Goal: Information Seeking & Learning: Learn about a topic

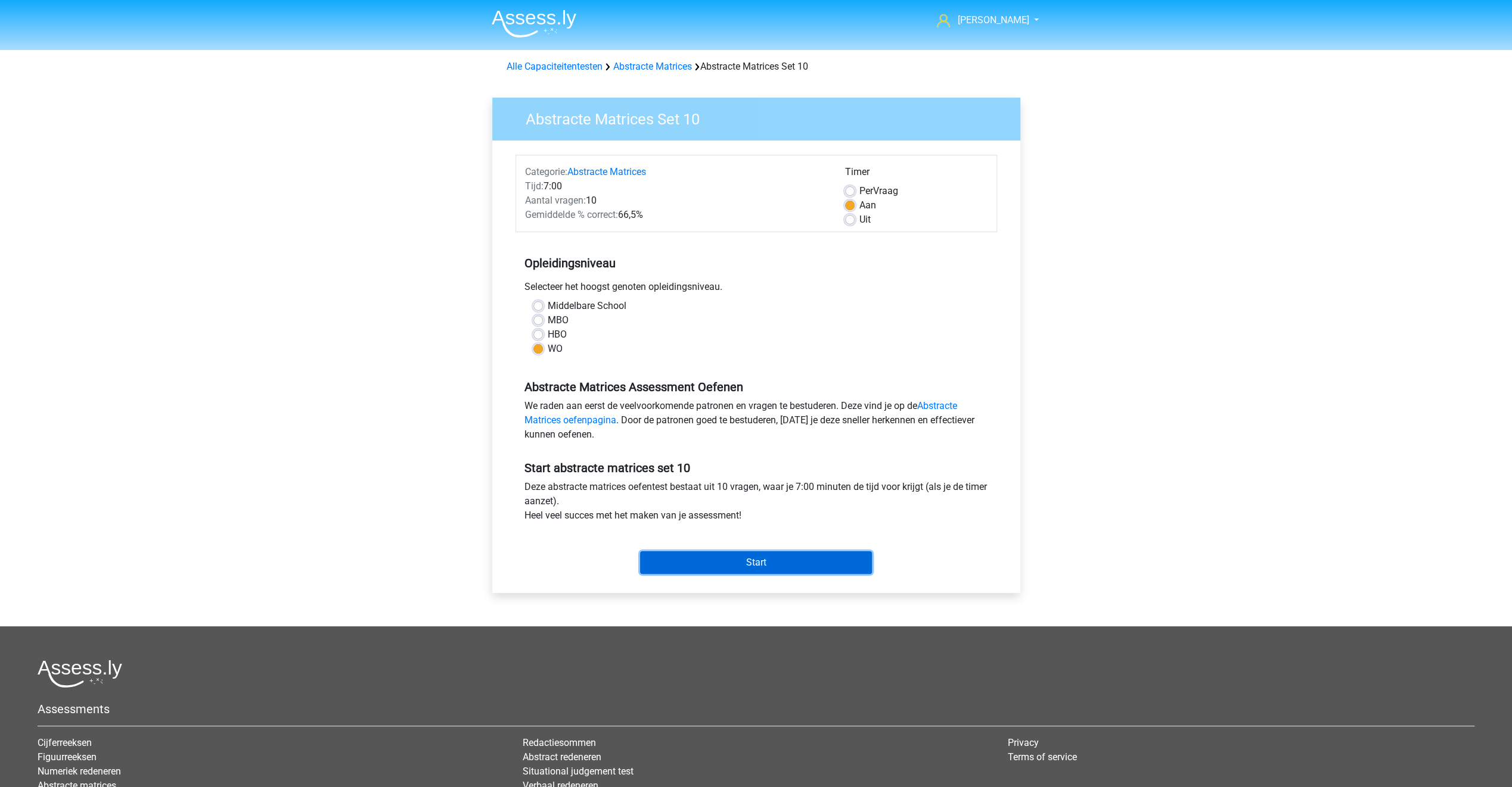
click at [753, 565] on input "Start" at bounding box center [756, 563] width 232 height 23
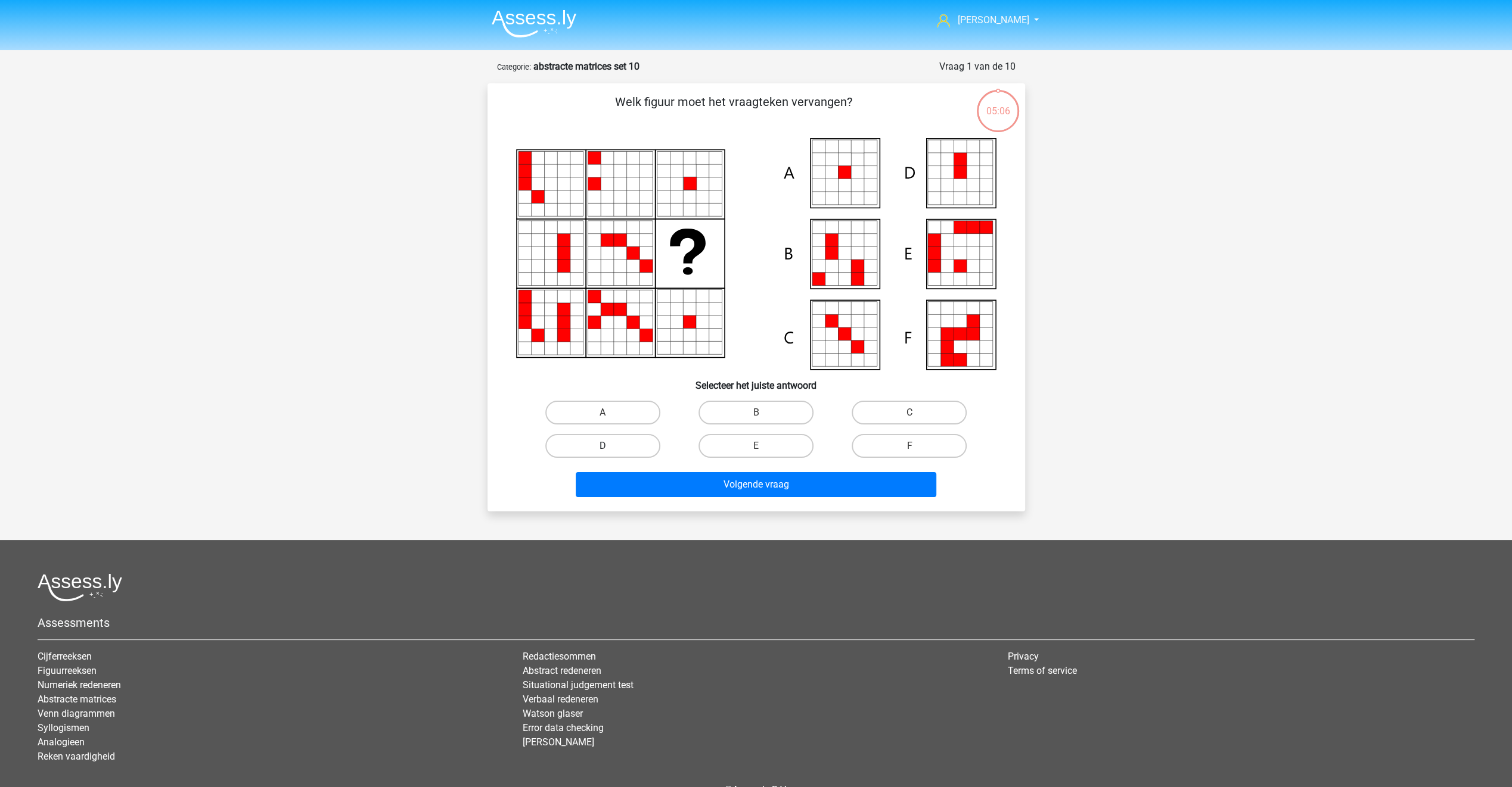
click at [641, 440] on label "D" at bounding box center [602, 446] width 115 height 24
click at [610, 446] on input "D" at bounding box center [606, 450] width 7 height 7
radio input "true"
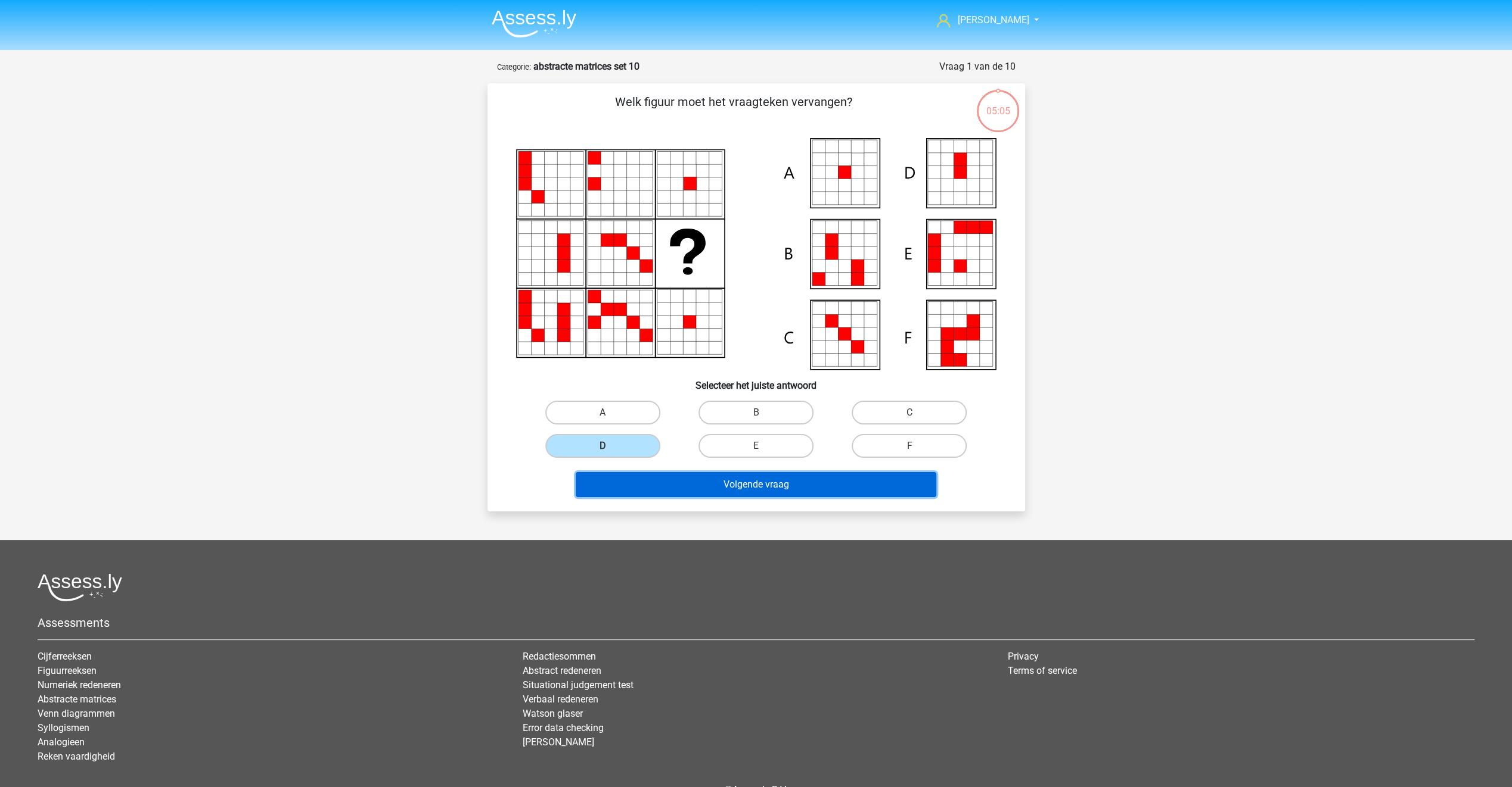
click at [642, 482] on button "Volgende vraag" at bounding box center [756, 484] width 360 height 25
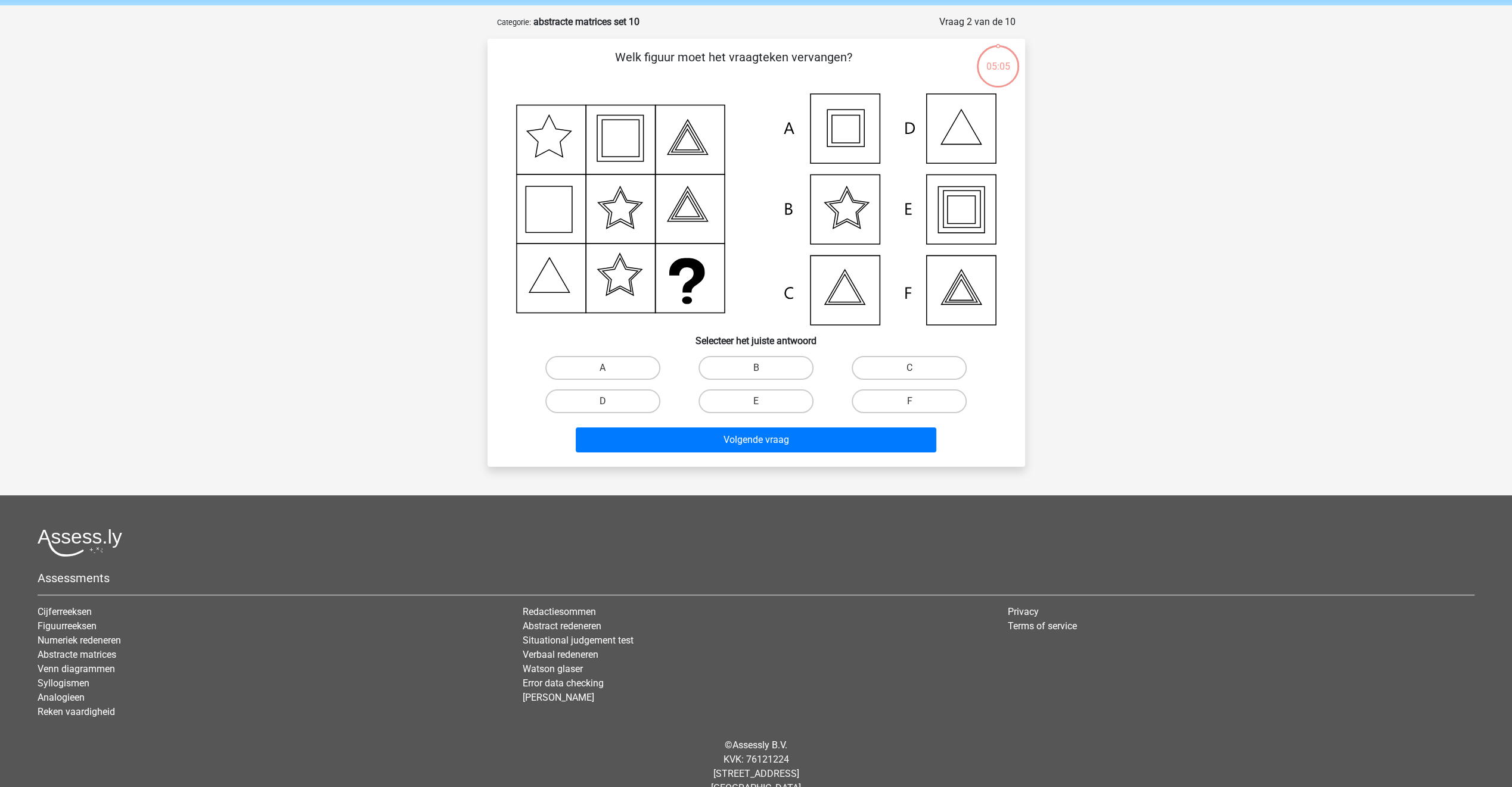
scroll to position [59, 0]
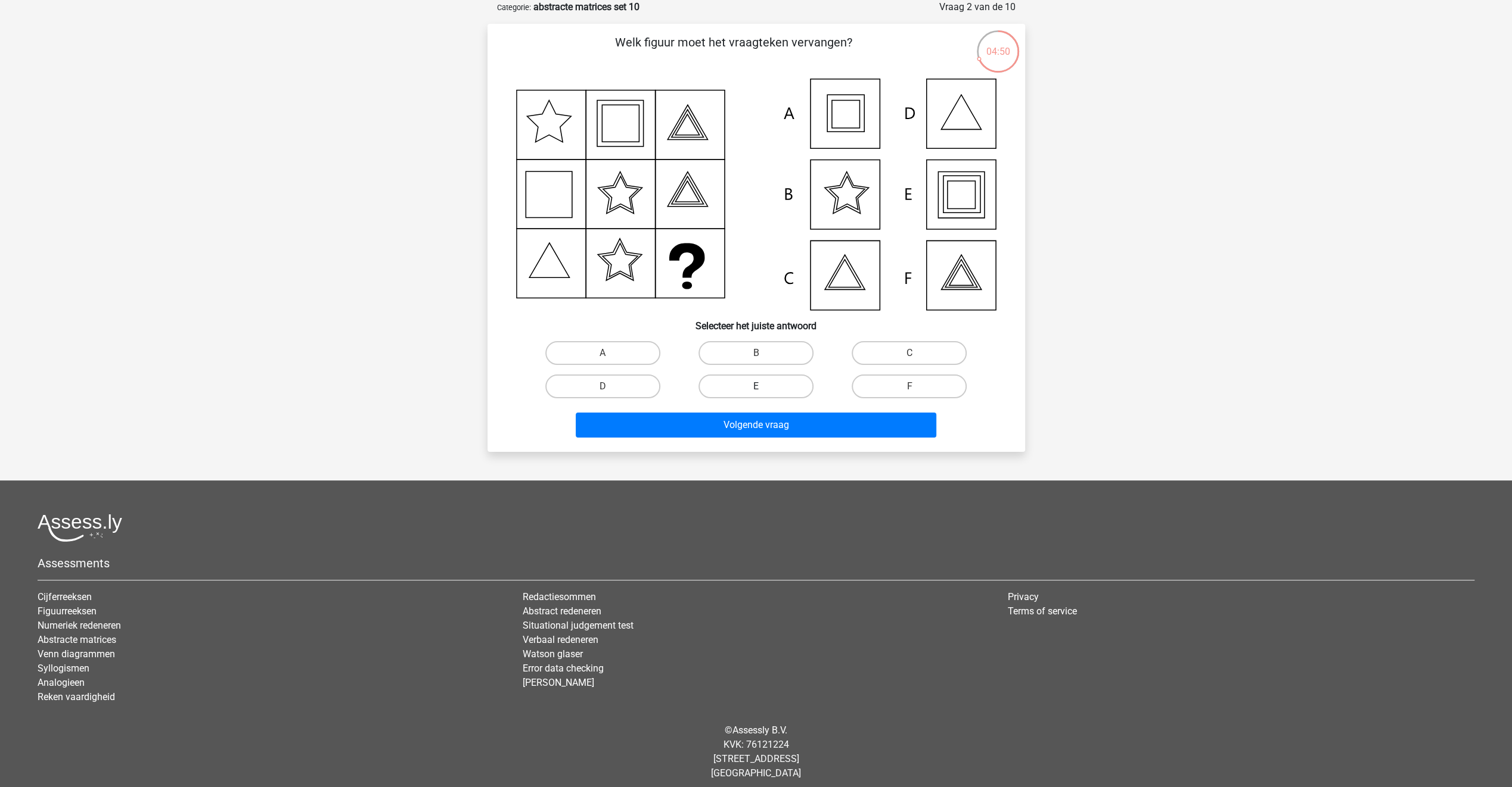
click at [778, 385] on label "E" at bounding box center [756, 387] width 115 height 24
click at [763, 387] on input "E" at bounding box center [759, 390] width 7 height 7
radio input "true"
click at [746, 423] on button "Volgende vraag" at bounding box center [756, 425] width 360 height 25
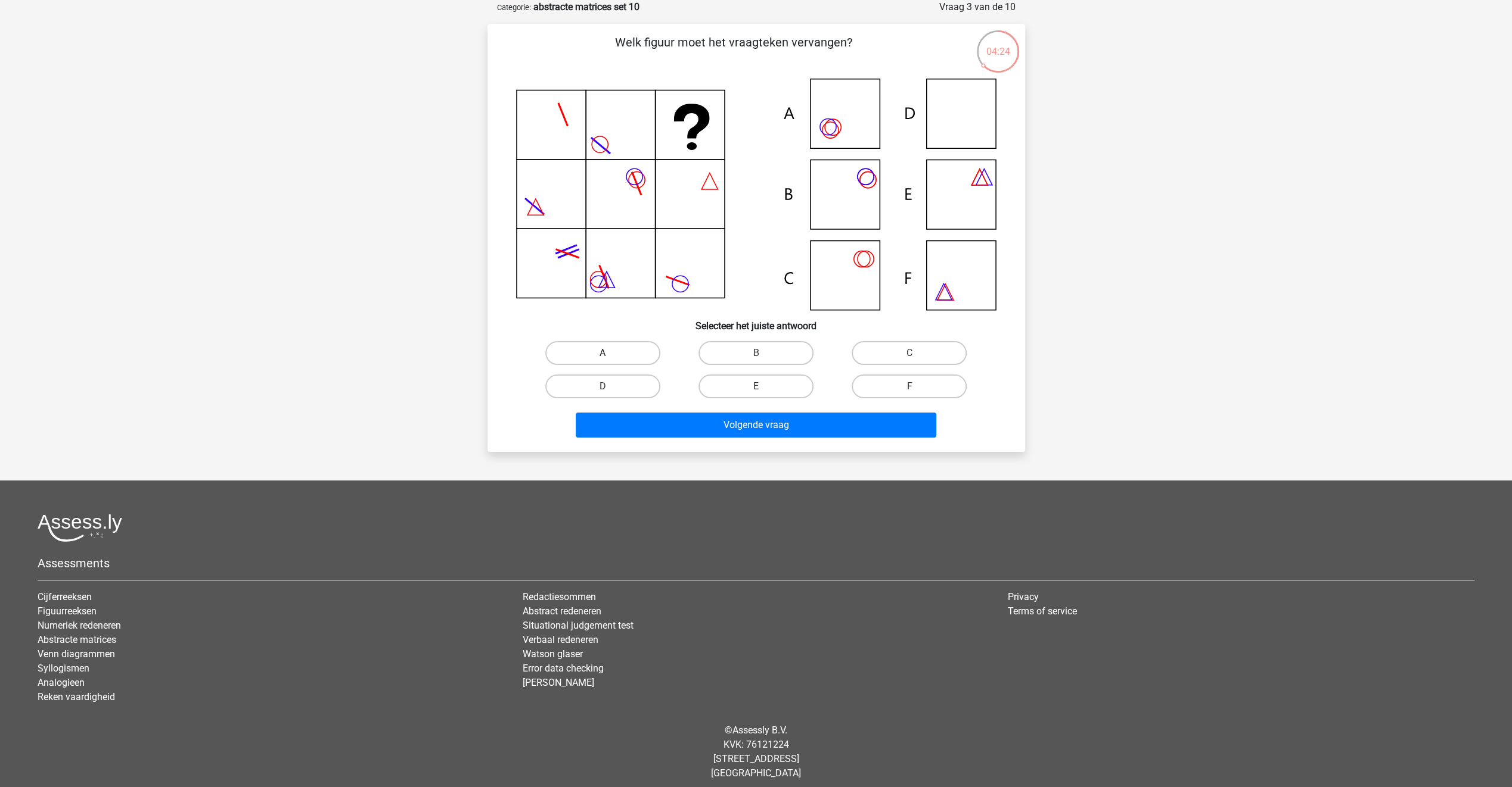
click at [627, 354] on label "A" at bounding box center [602, 353] width 115 height 24
click at [610, 354] on input "A" at bounding box center [606, 357] width 7 height 7
radio input "true"
click at [659, 431] on button "Volgende vraag" at bounding box center [756, 425] width 360 height 25
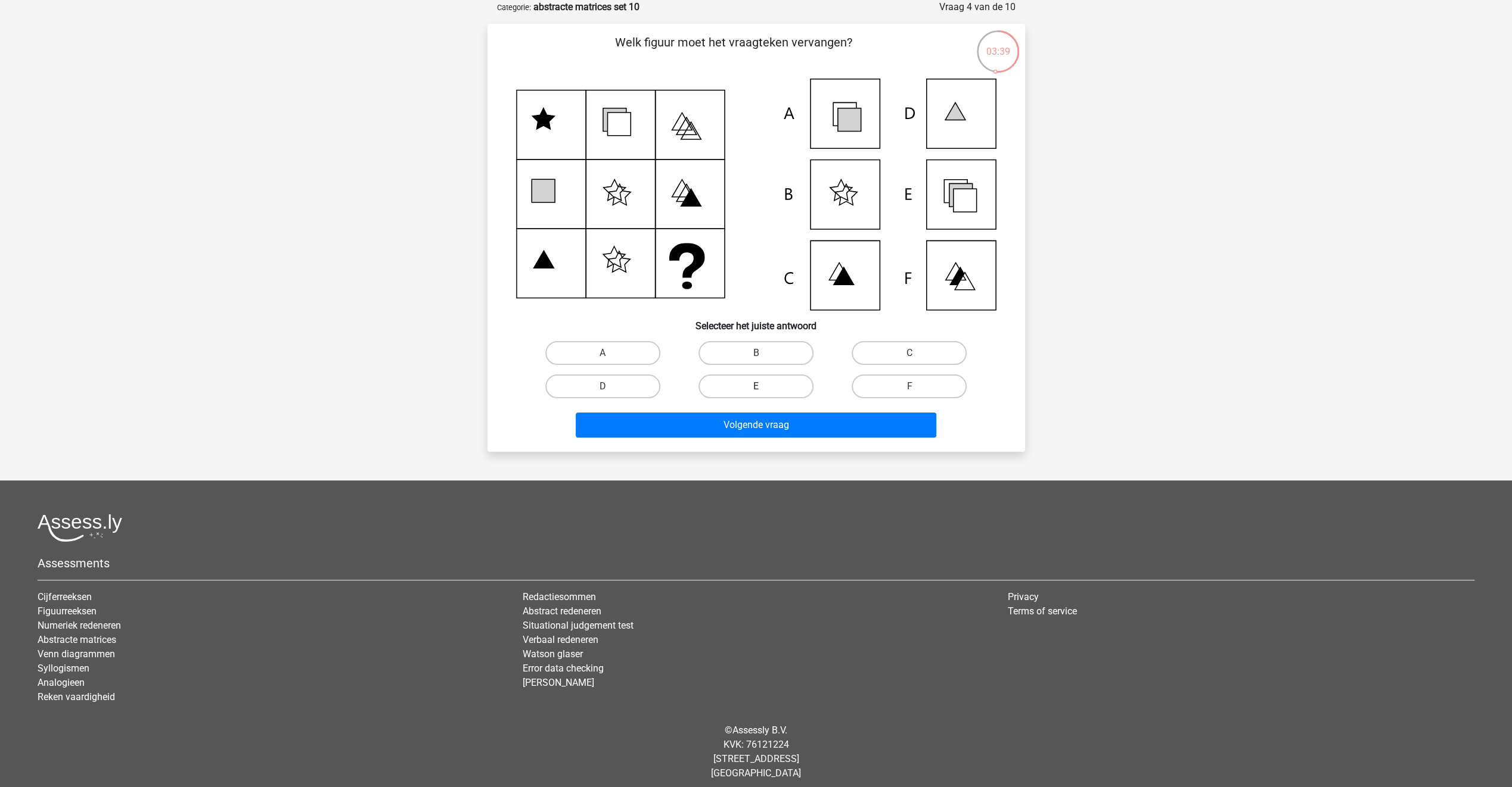
click at [784, 381] on label "E" at bounding box center [756, 387] width 115 height 24
click at [763, 387] on input "E" at bounding box center [759, 390] width 7 height 7
radio input "true"
click at [770, 419] on button "Volgende vraag" at bounding box center [756, 425] width 360 height 25
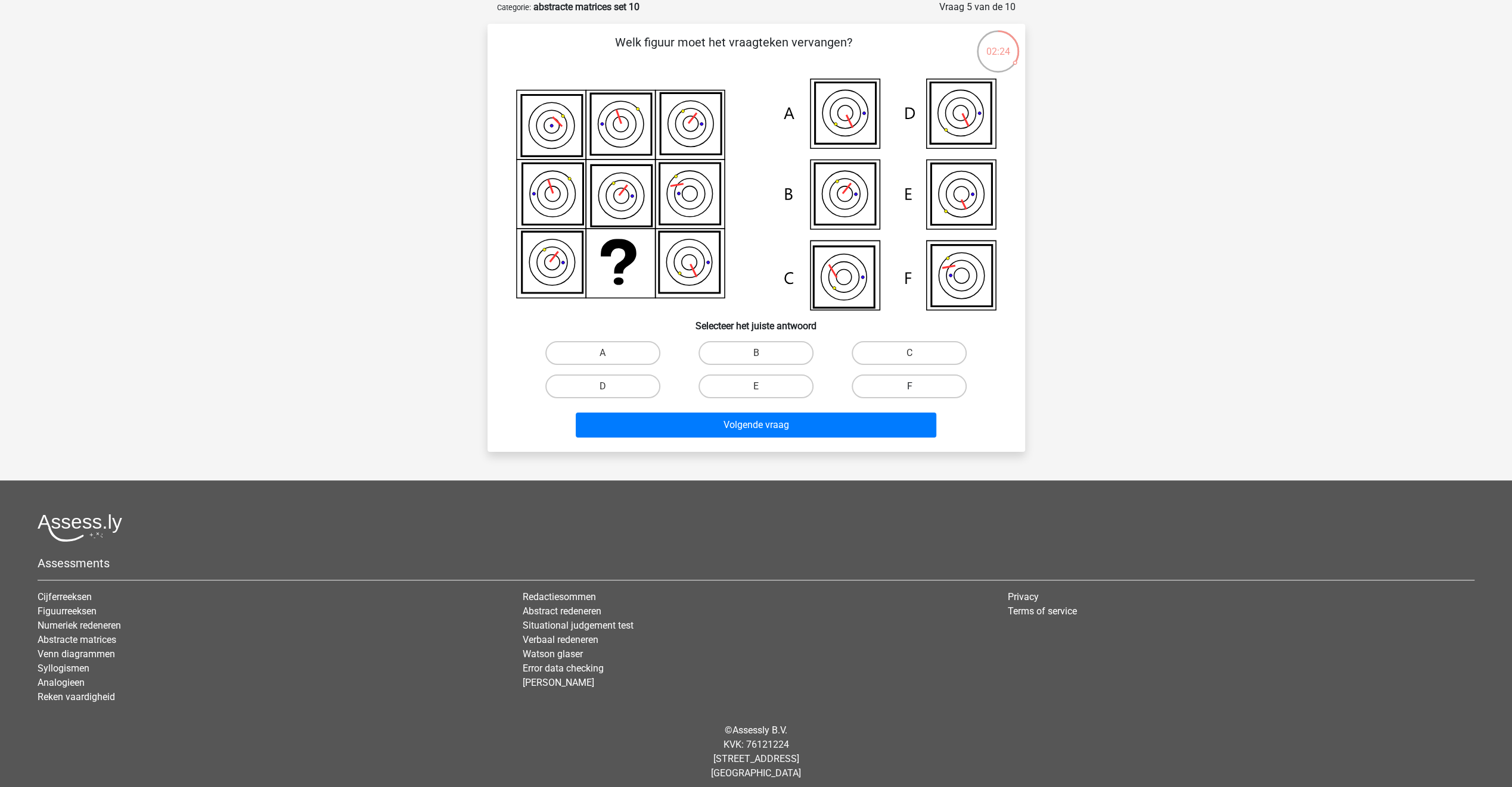
click at [857, 384] on label "F" at bounding box center [909, 387] width 115 height 24
click at [909, 387] on input "F" at bounding box center [912, 390] width 7 height 7
radio input "true"
click at [830, 421] on button "Volgende vraag" at bounding box center [756, 425] width 360 height 25
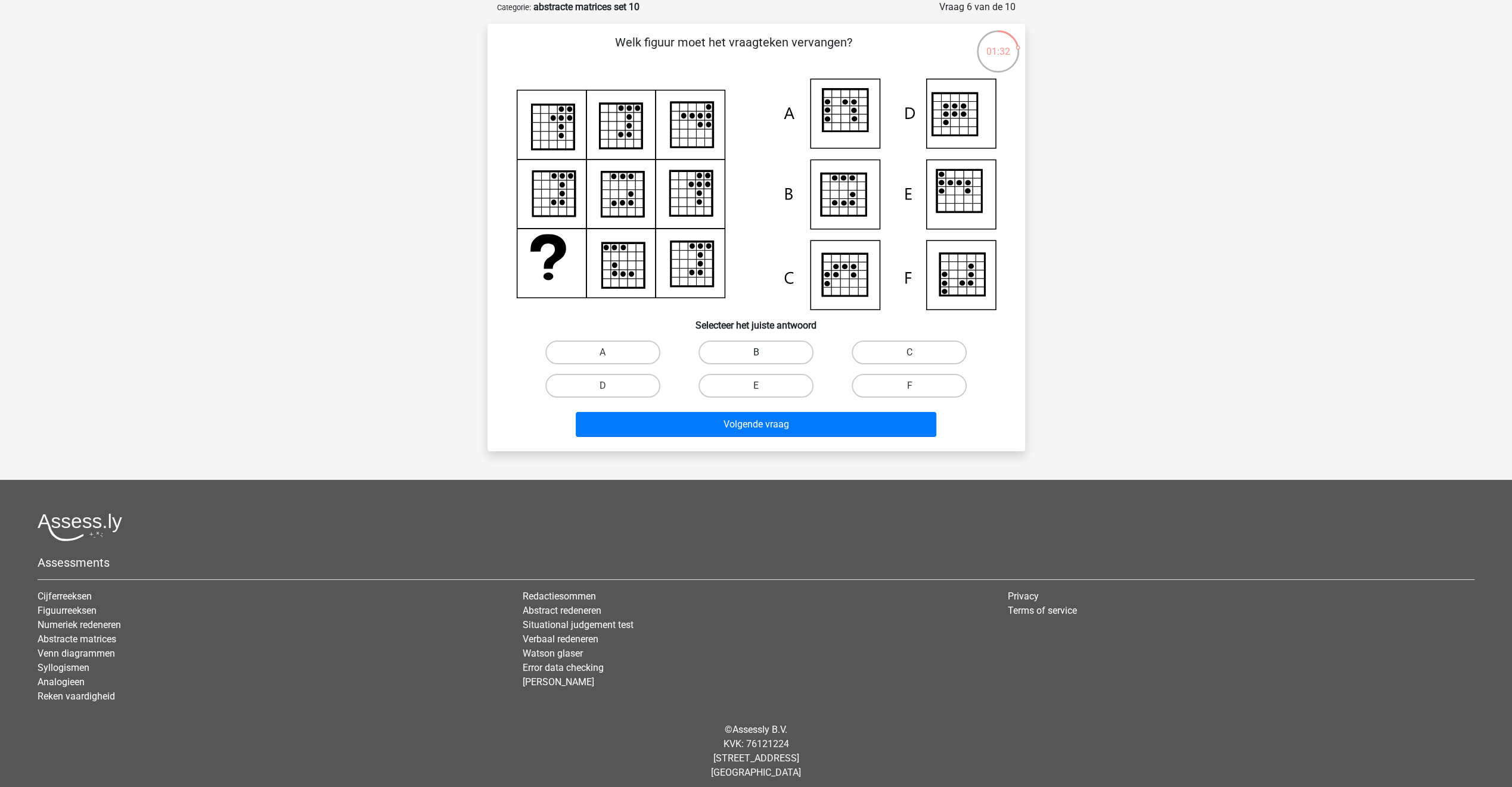
click at [765, 358] on label "B" at bounding box center [756, 352] width 115 height 24
click at [763, 358] on input "B" at bounding box center [759, 357] width 7 height 7
radio input "true"
click at [771, 427] on button "Volgende vraag" at bounding box center [756, 424] width 360 height 25
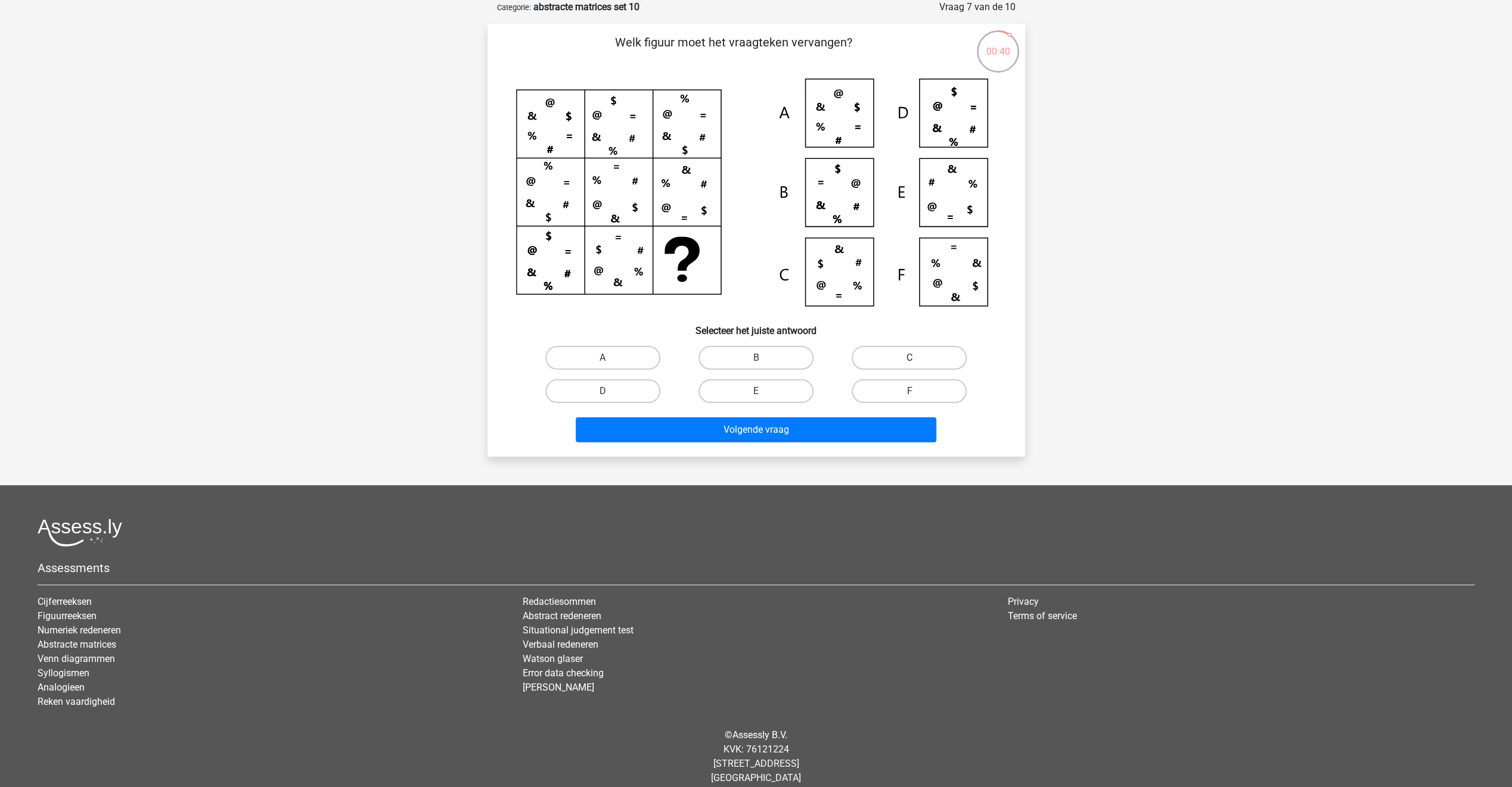
click at [868, 359] on label "C" at bounding box center [909, 357] width 115 height 24
click at [909, 359] on input "C" at bounding box center [912, 361] width 7 height 7
radio input "true"
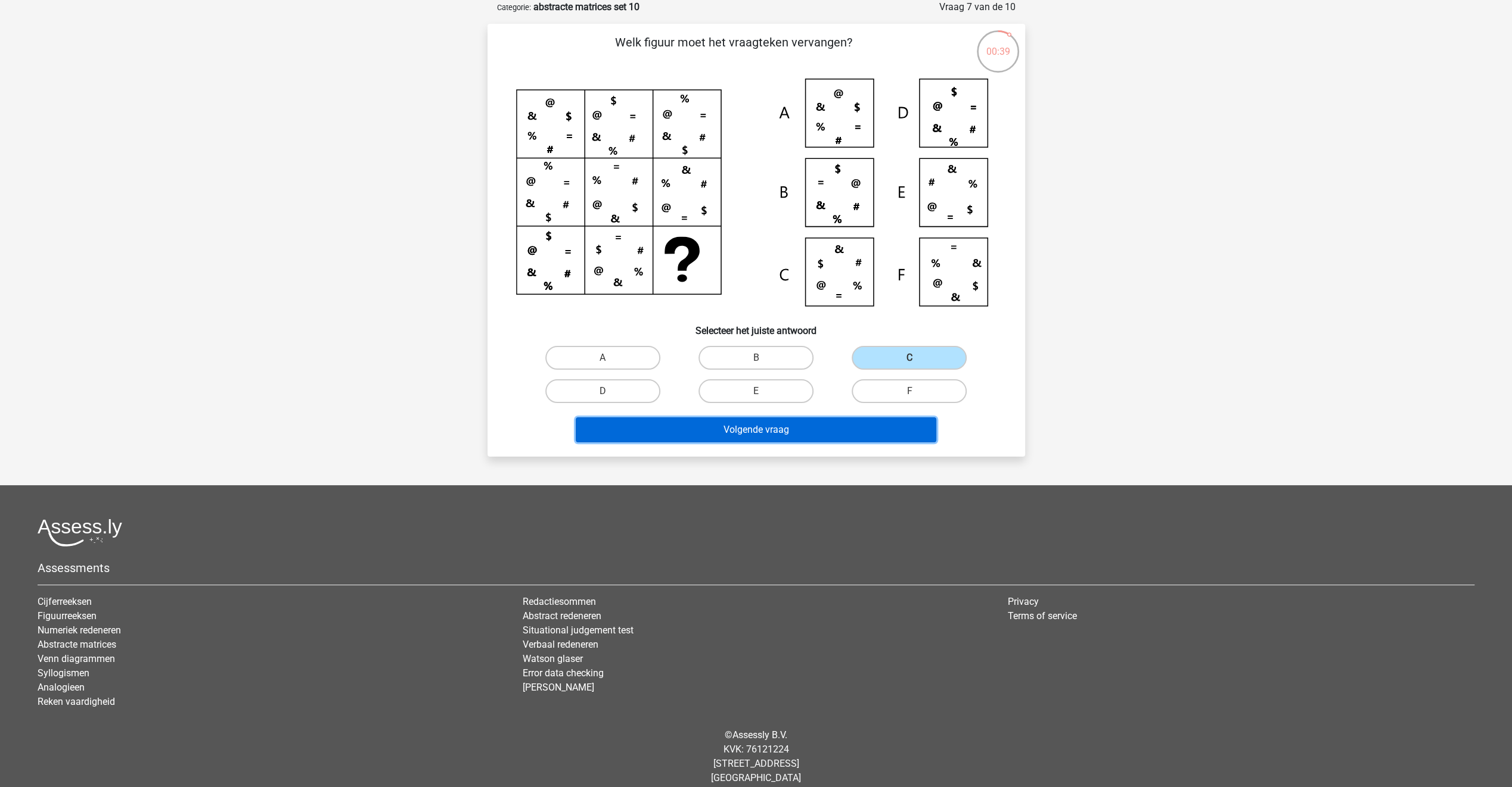
click at [834, 425] on button "Volgende vraag" at bounding box center [756, 430] width 360 height 25
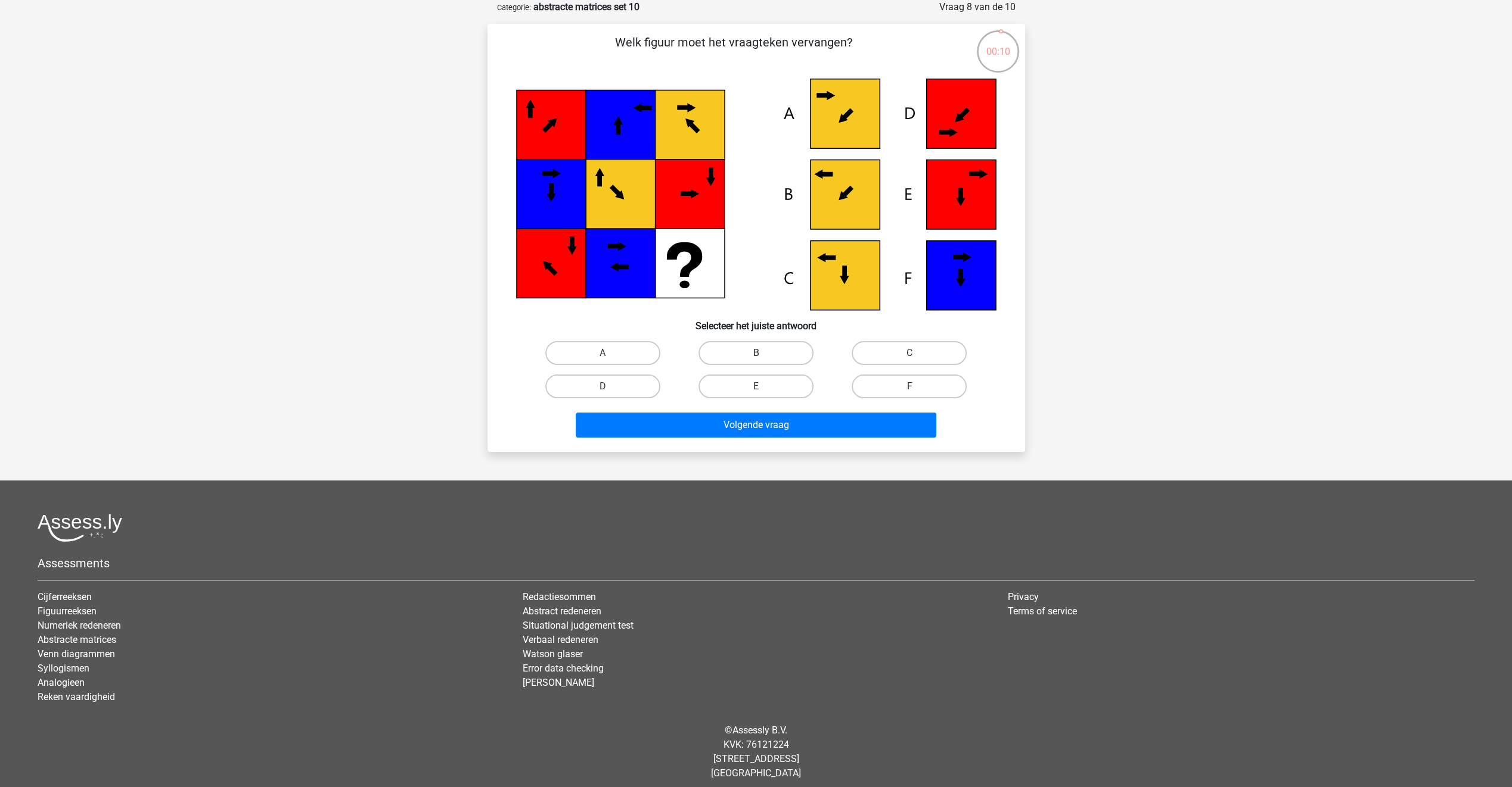
click at [741, 351] on label "B" at bounding box center [756, 353] width 115 height 24
click at [756, 353] on input "B" at bounding box center [759, 357] width 7 height 7
radio input "true"
click at [735, 417] on button "Volgende vraag" at bounding box center [756, 425] width 360 height 25
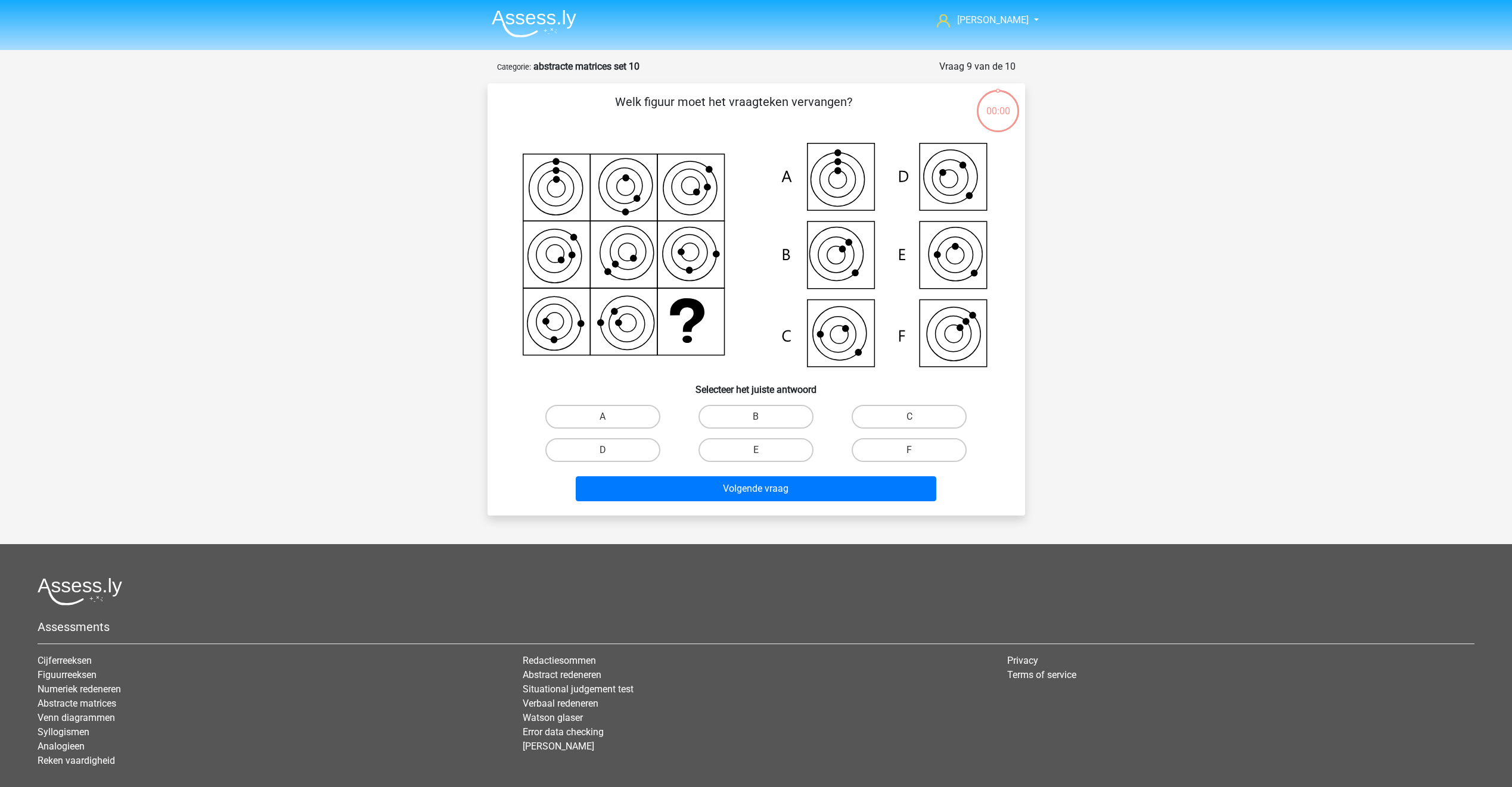
scroll to position [59, 0]
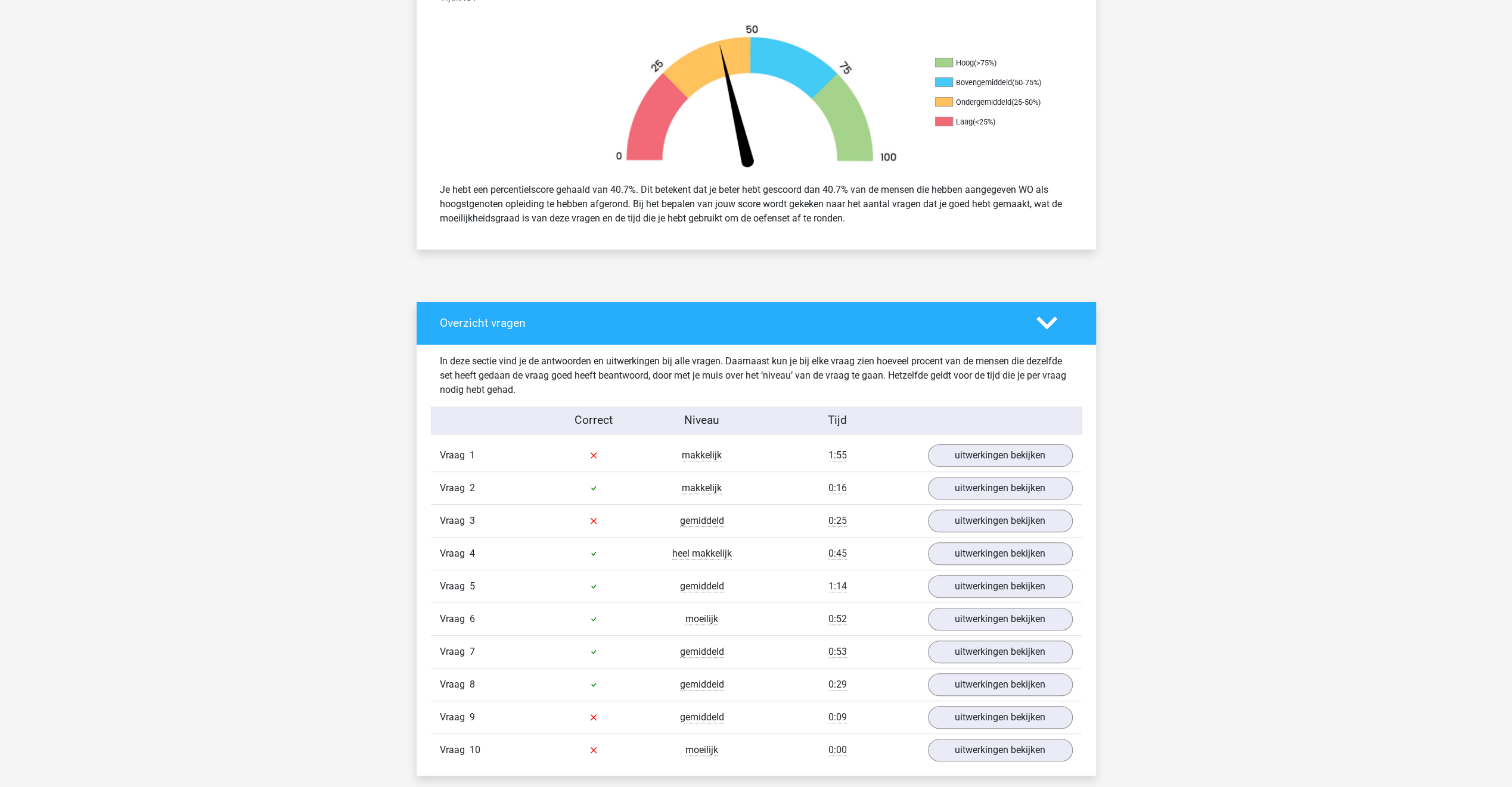
scroll to position [357, 0]
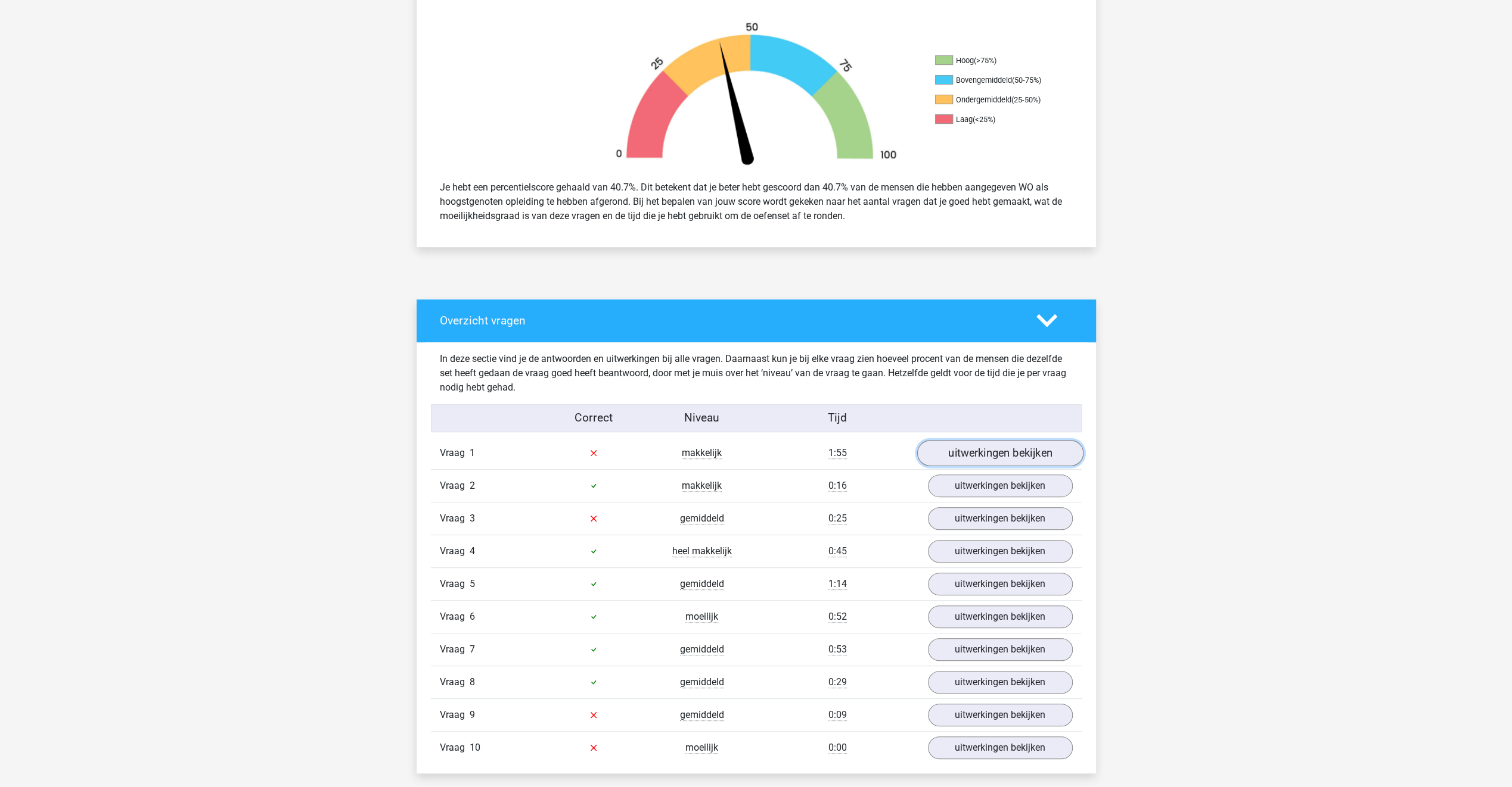
click at [947, 454] on link "uitwerkingen bekijken" at bounding box center [999, 453] width 166 height 26
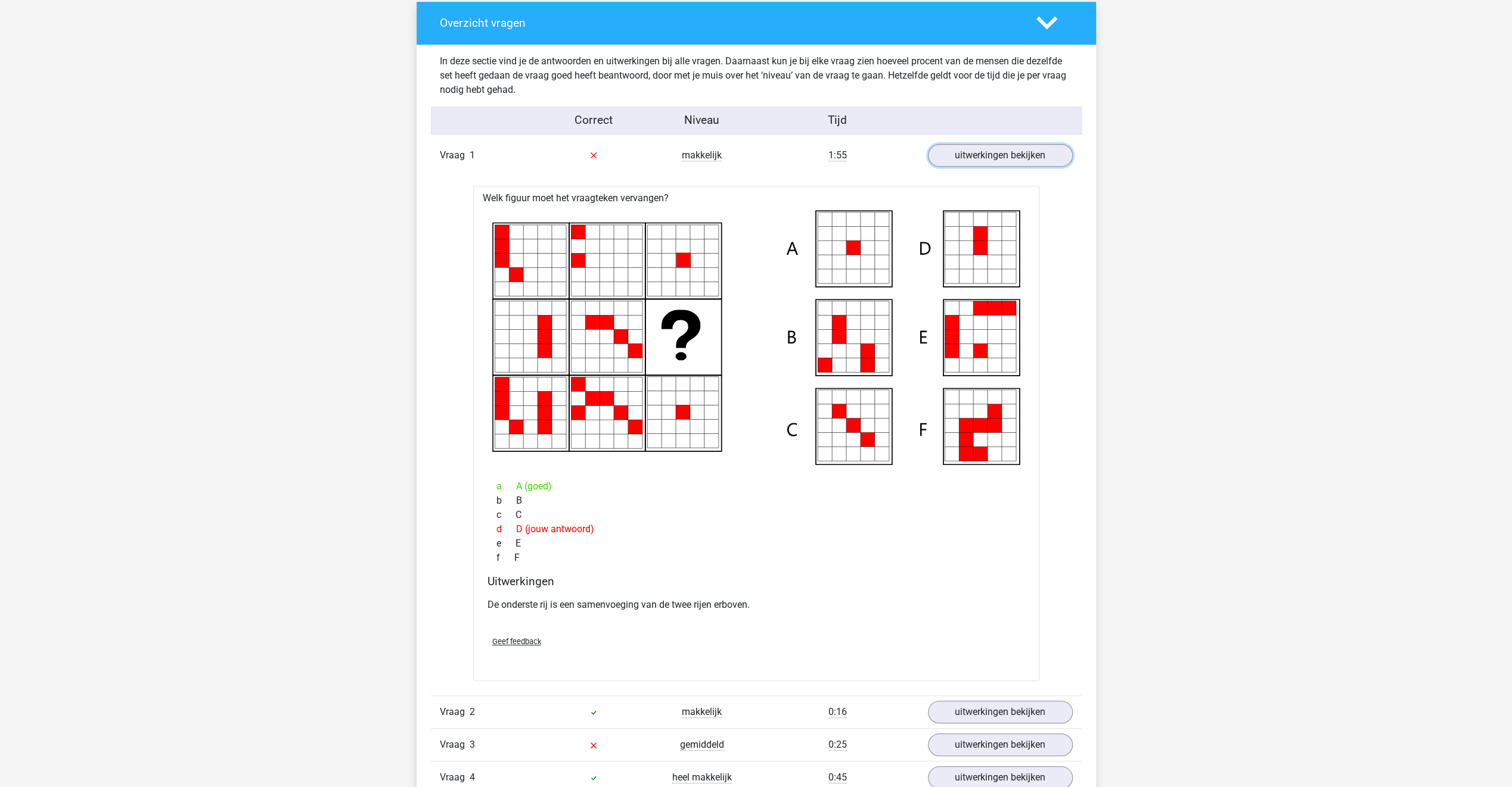
scroll to position [715, 0]
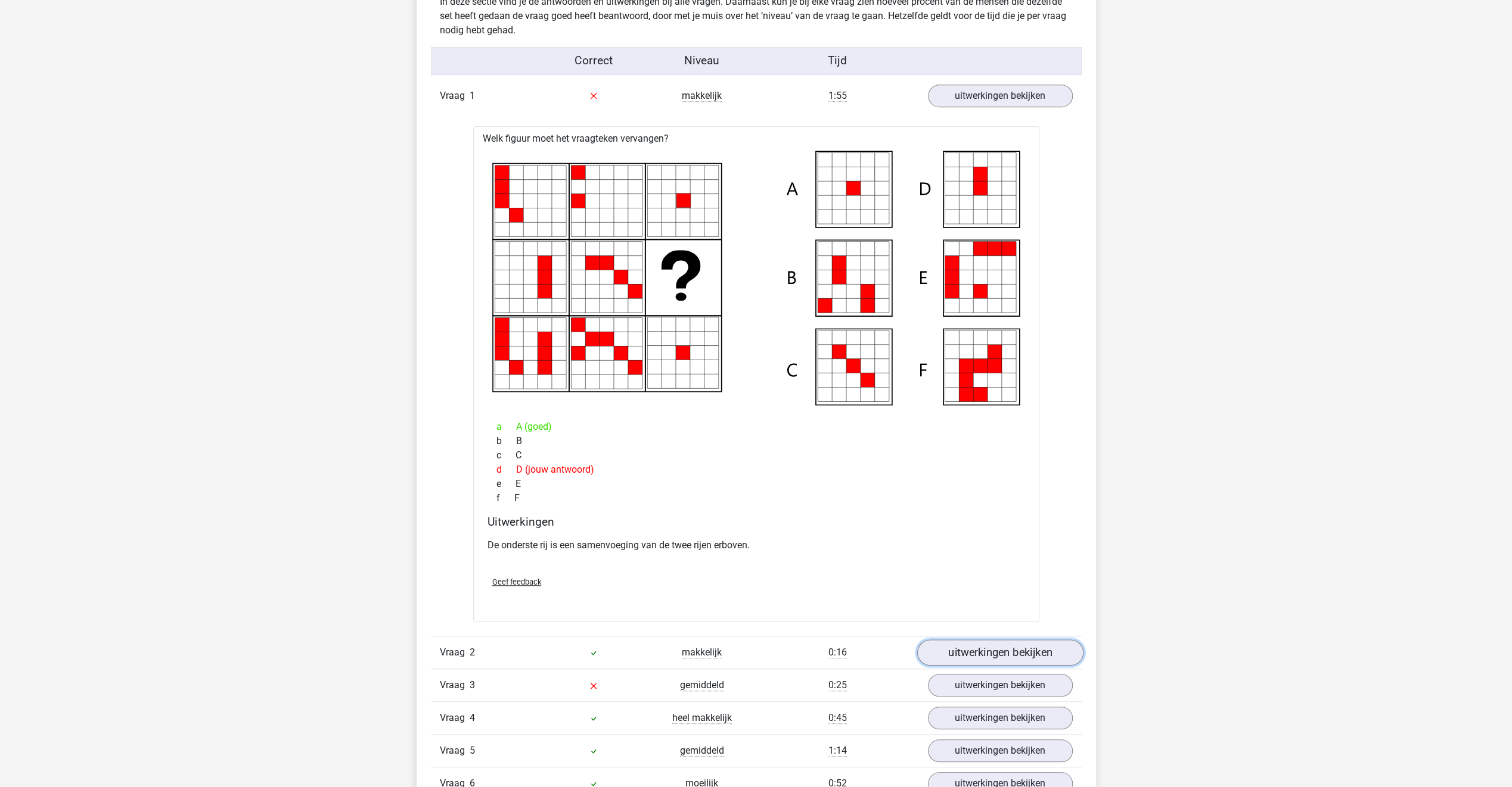
click at [939, 650] on link "uitwerkingen bekijken" at bounding box center [999, 652] width 166 height 26
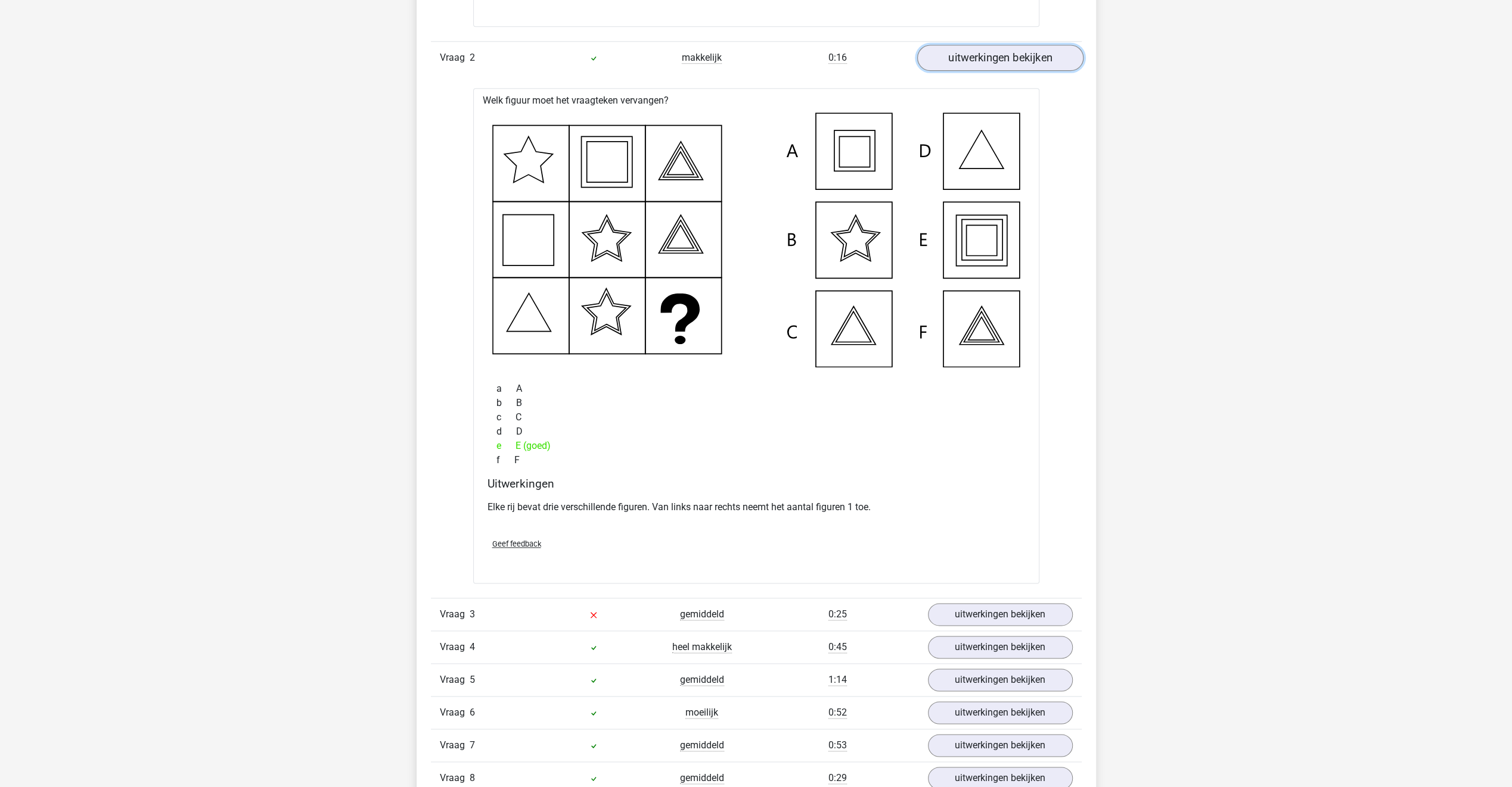
scroll to position [1310, 0]
click at [961, 620] on link "uitwerkingen bekijken" at bounding box center [999, 614] width 166 height 26
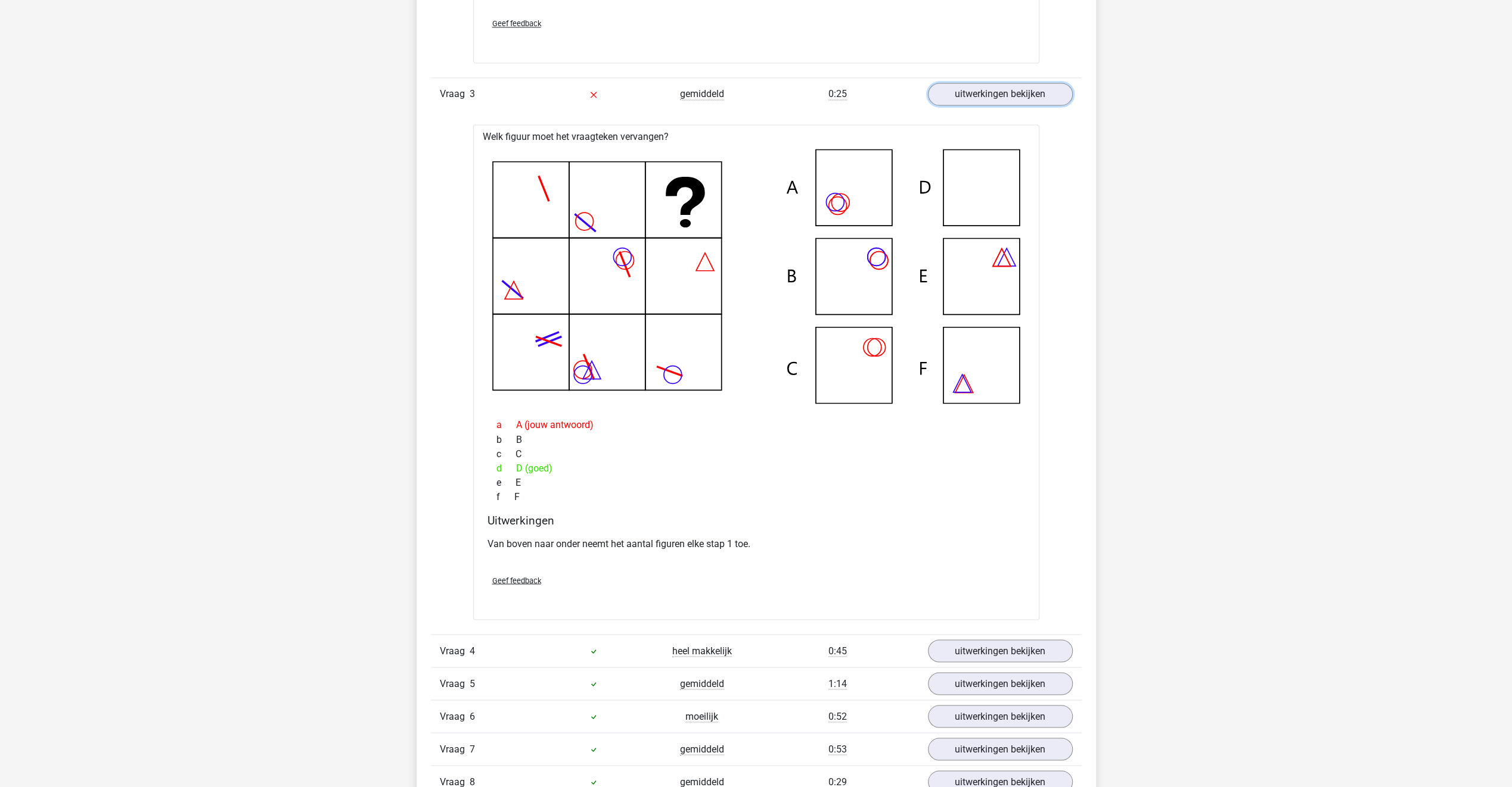
scroll to position [1846, 0]
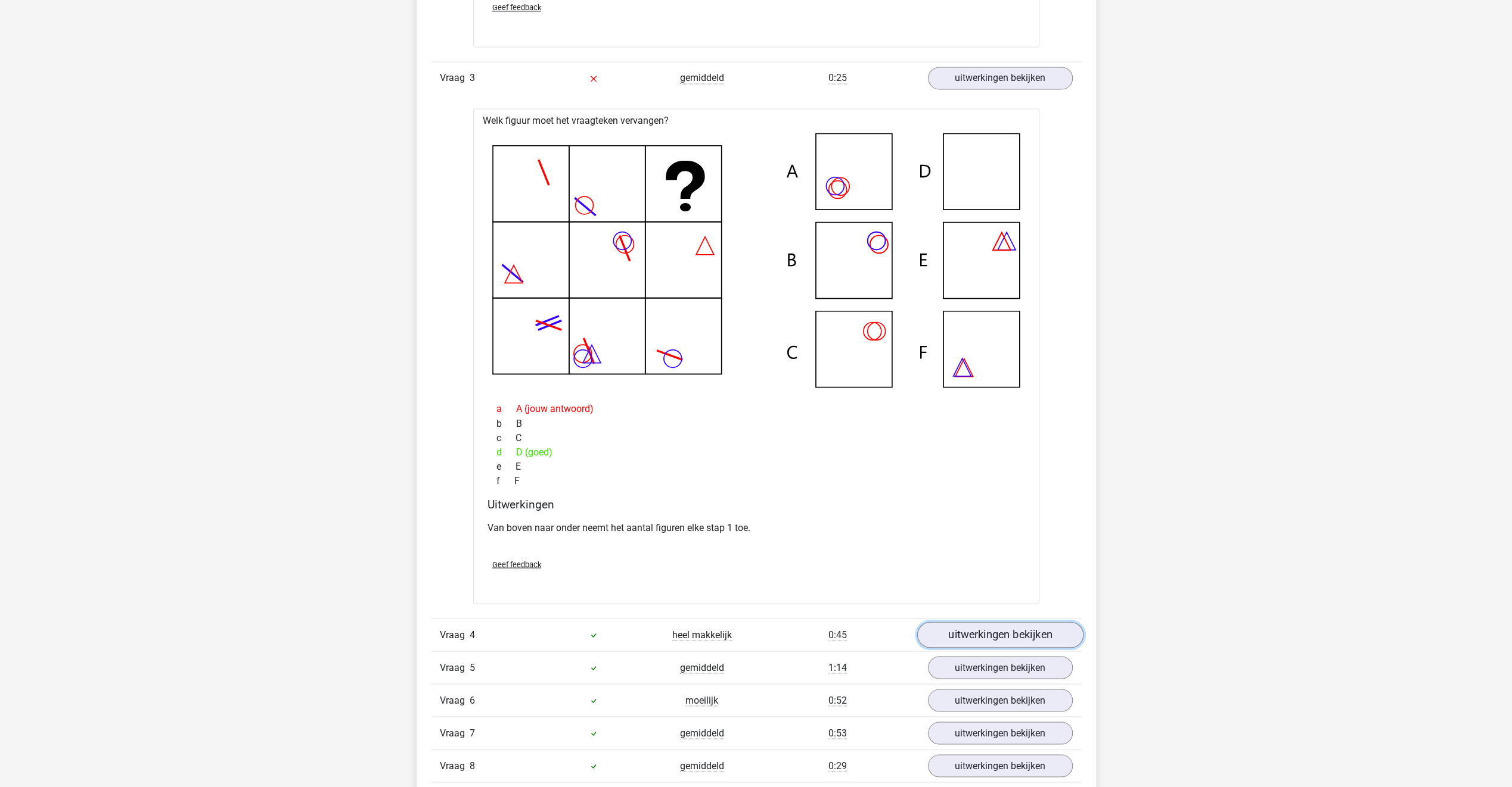
click at [958, 637] on link "uitwerkingen bekijken" at bounding box center [999, 635] width 166 height 26
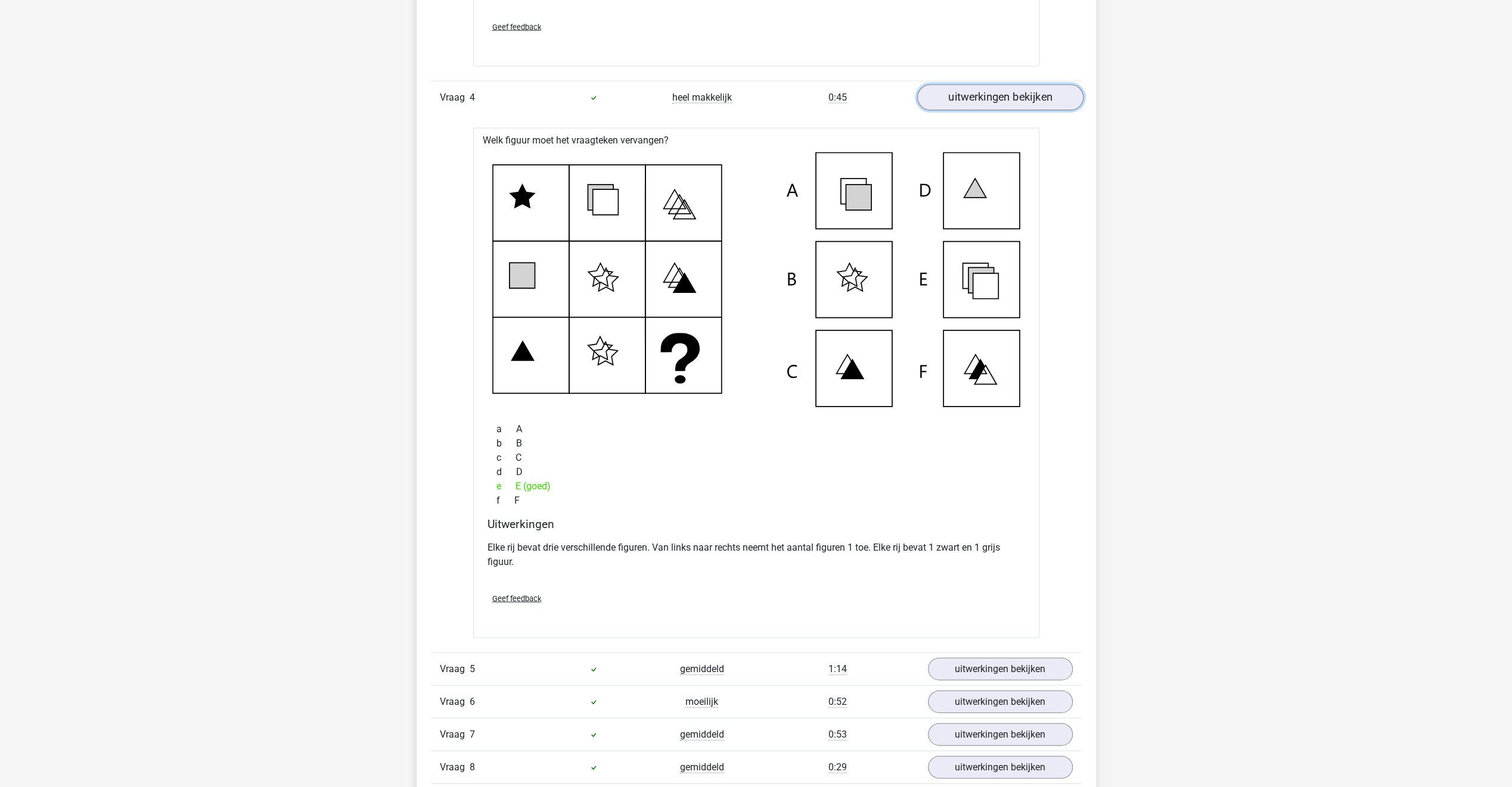
scroll to position [2441, 0]
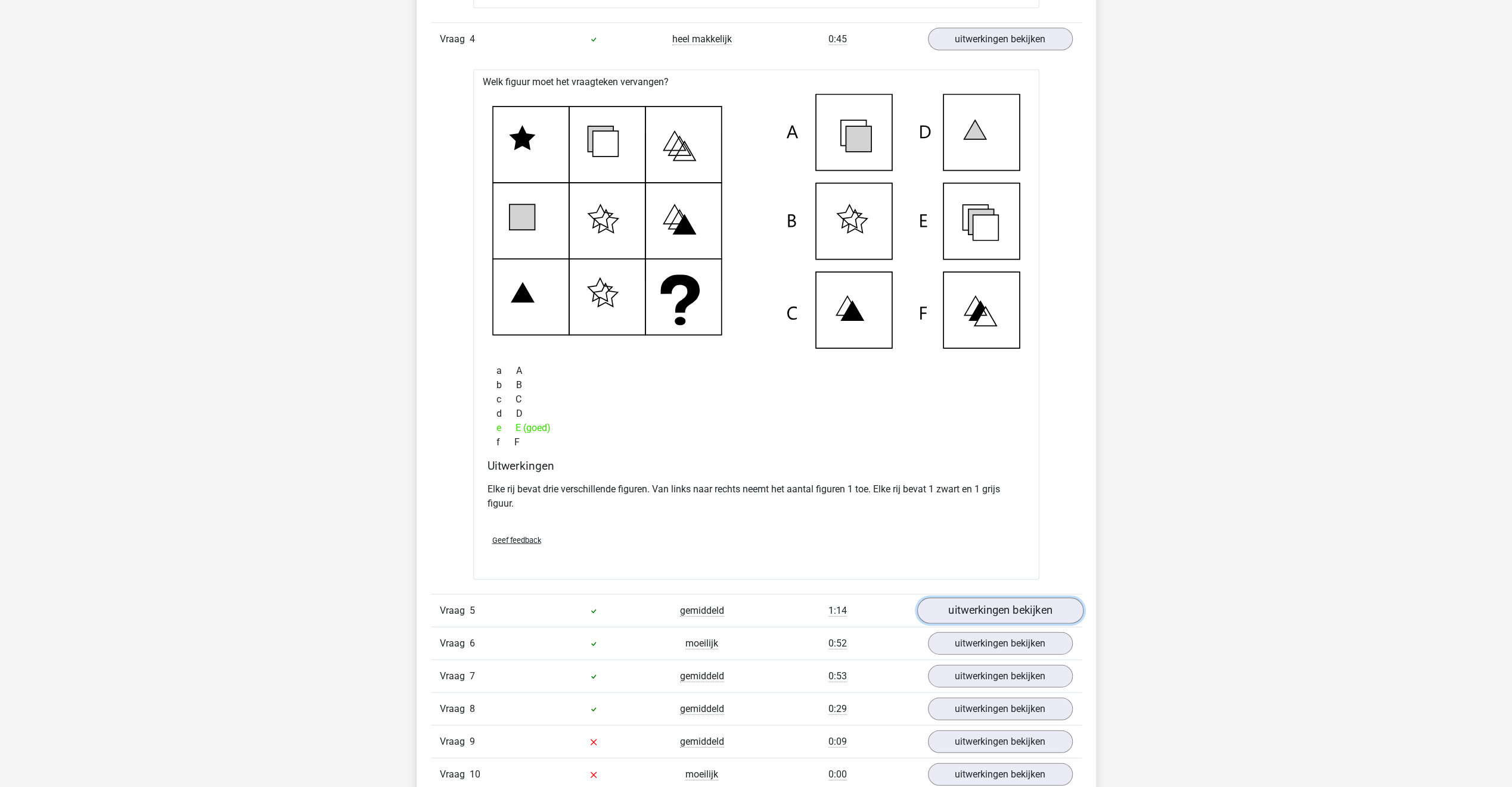
click at [975, 608] on link "uitwerkingen bekijken" at bounding box center [999, 611] width 166 height 26
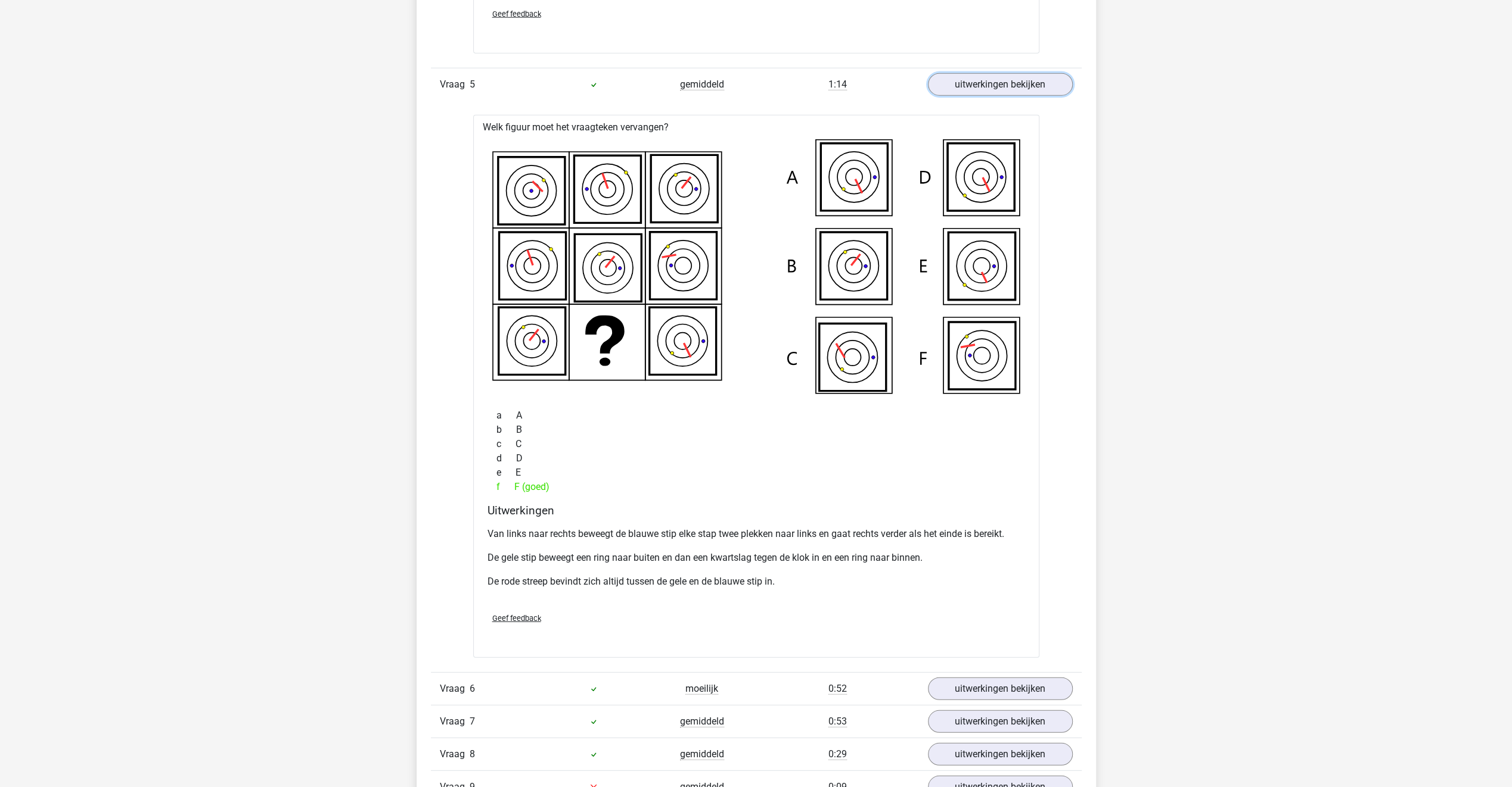
scroll to position [2977, 0]
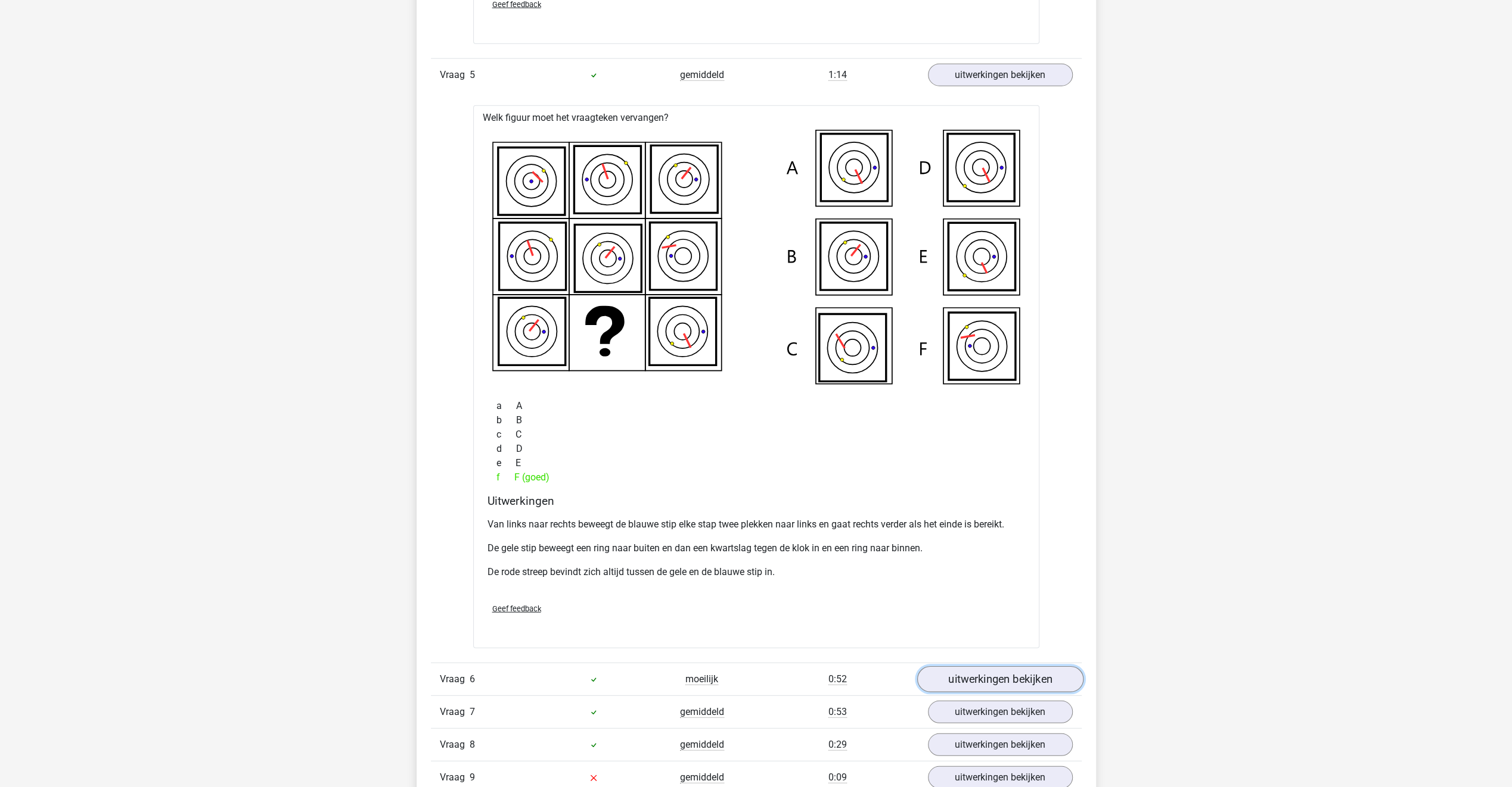
click at [977, 677] on link "uitwerkingen bekijken" at bounding box center [999, 679] width 166 height 26
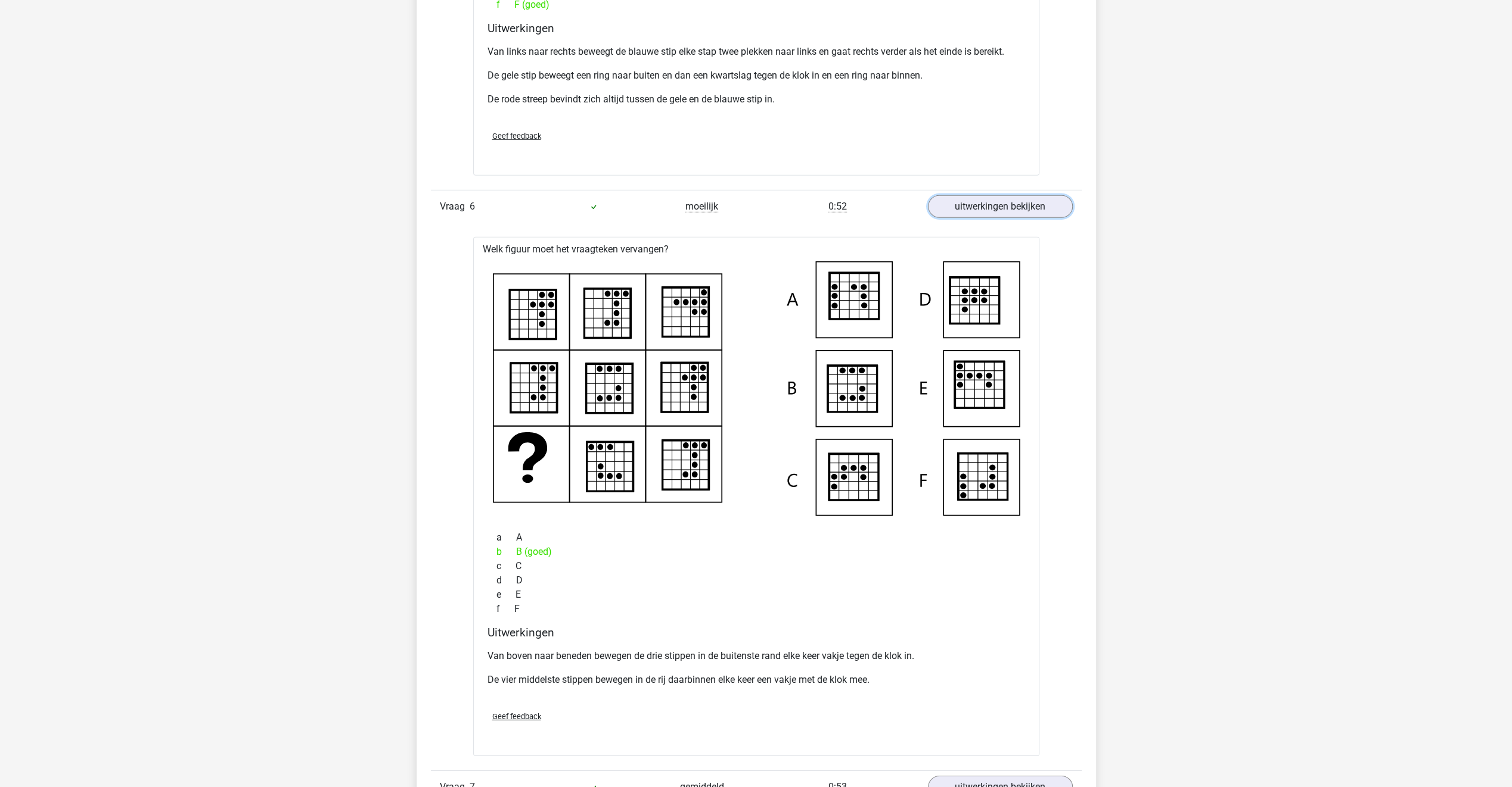
scroll to position [3513, 0]
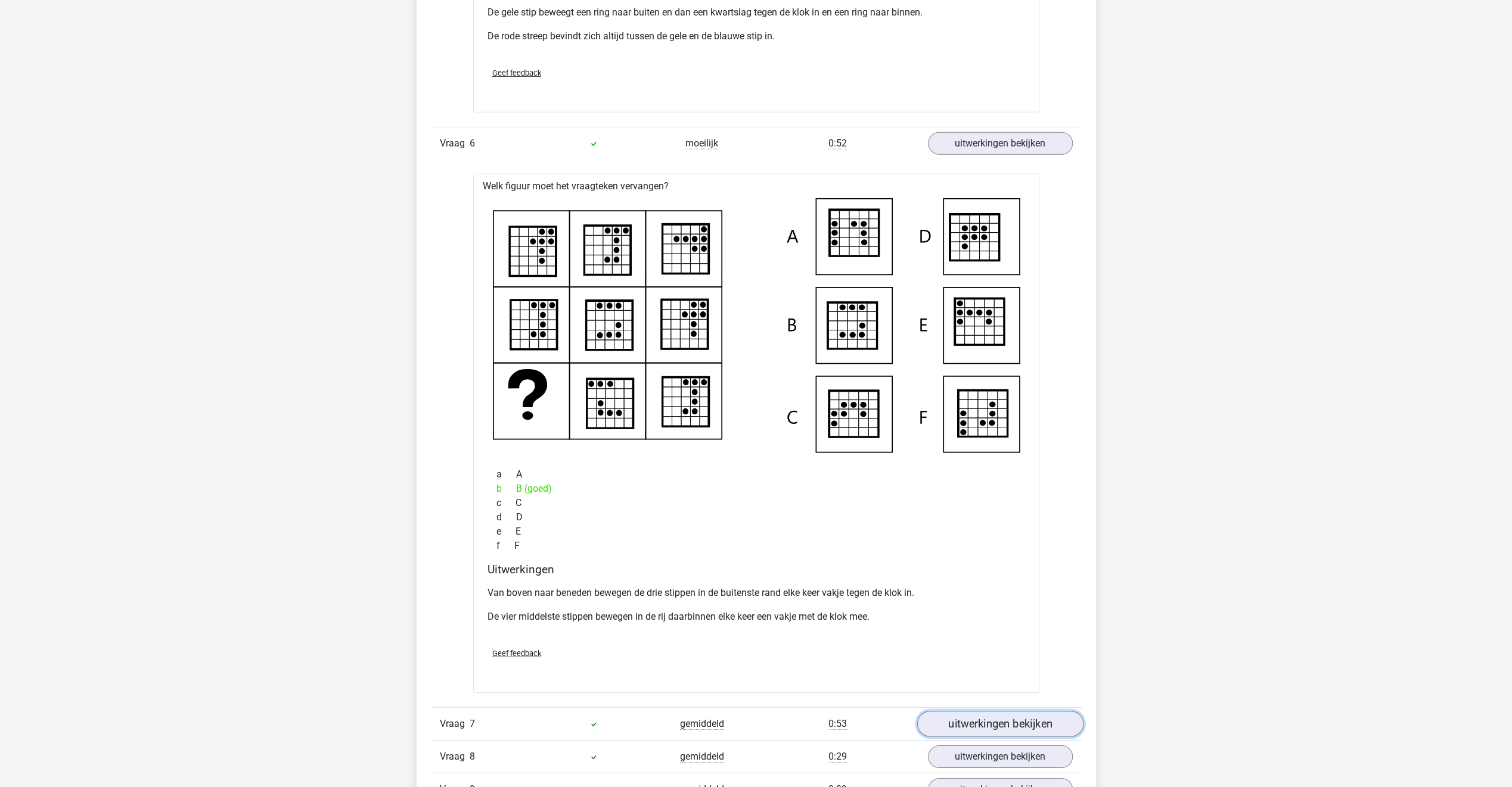
click at [940, 721] on link "uitwerkingen bekijken" at bounding box center [999, 724] width 166 height 26
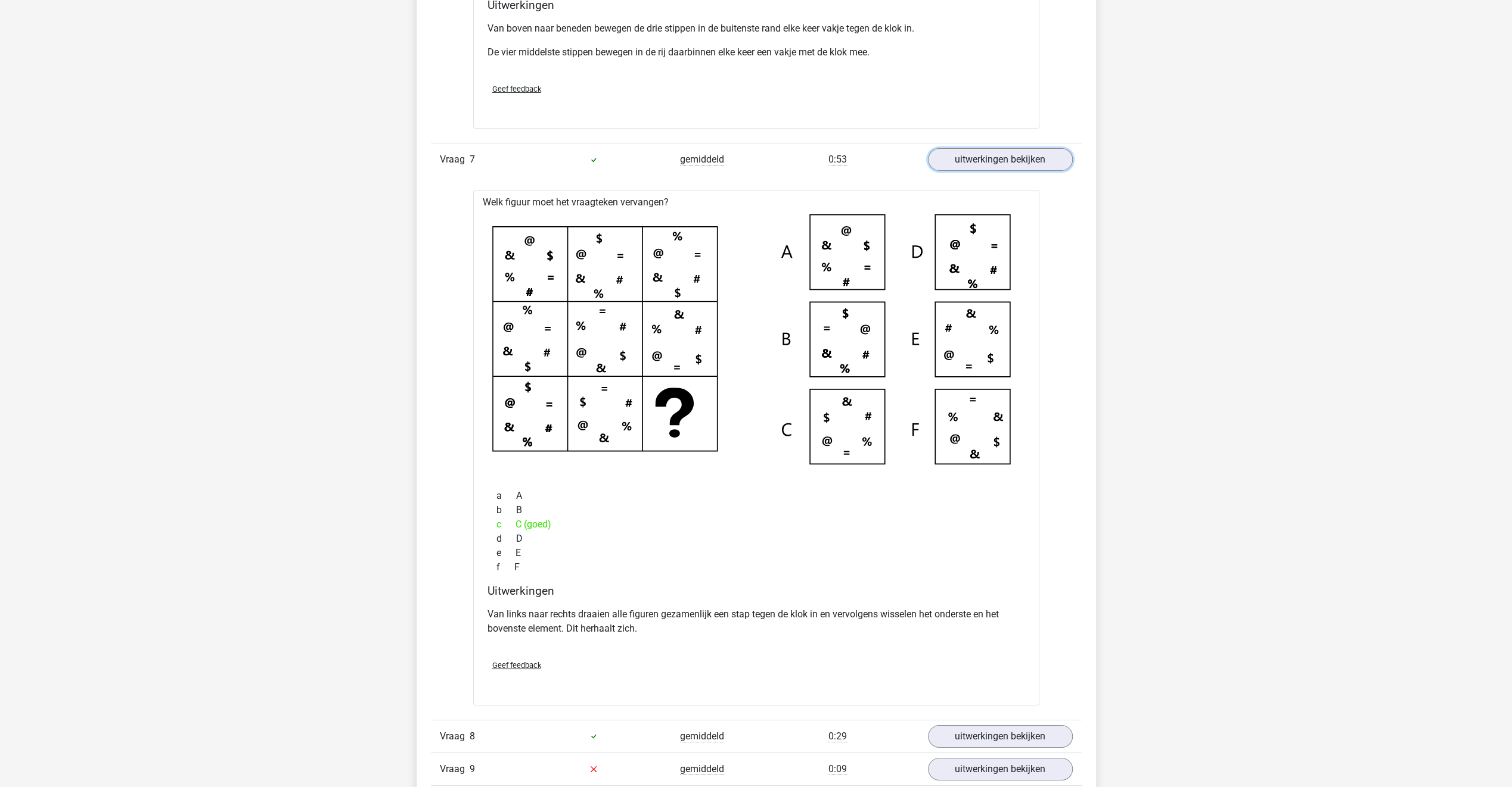
scroll to position [4108, 0]
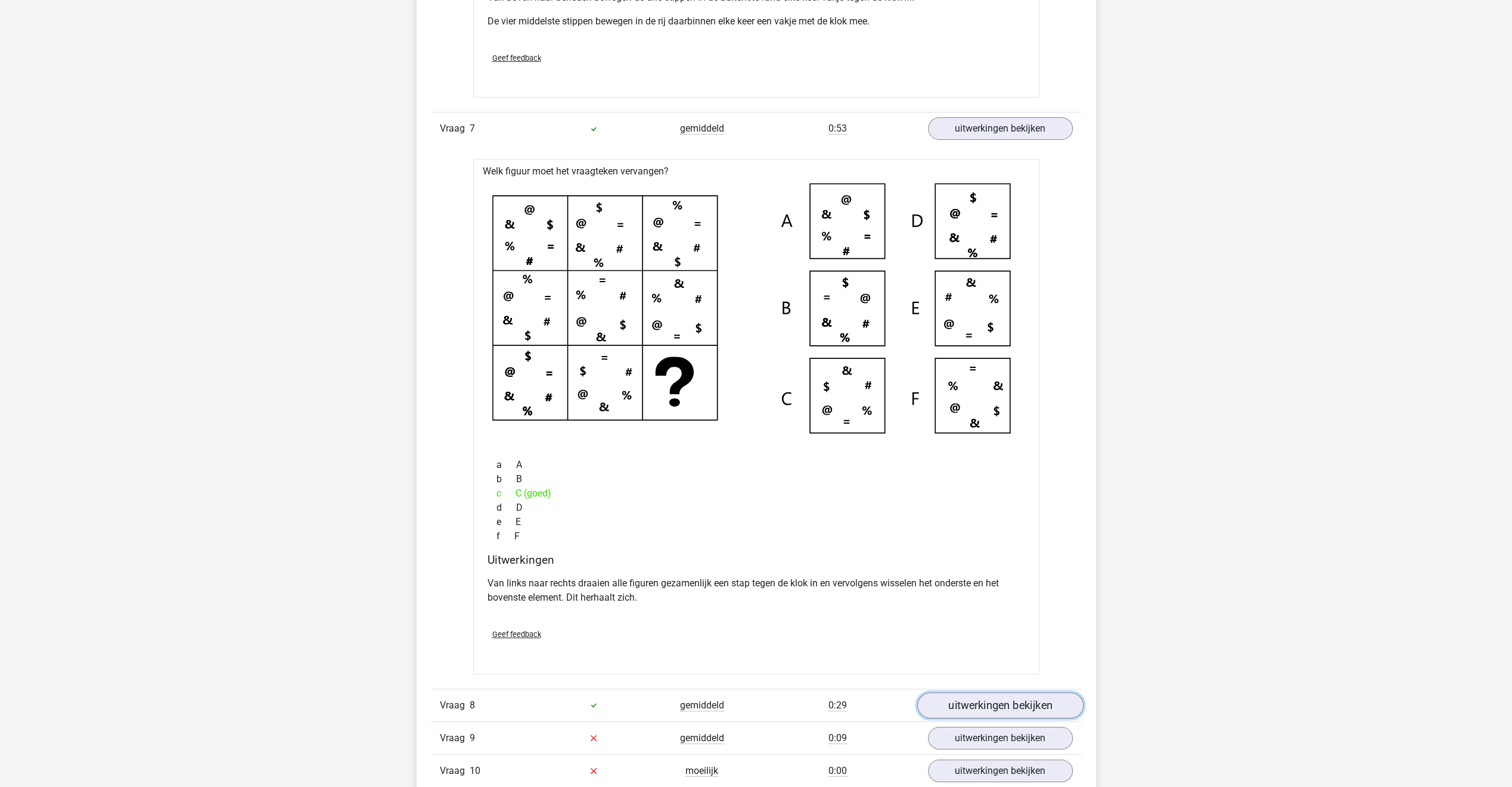
click at [946, 700] on link "uitwerkingen bekijken" at bounding box center [999, 705] width 166 height 26
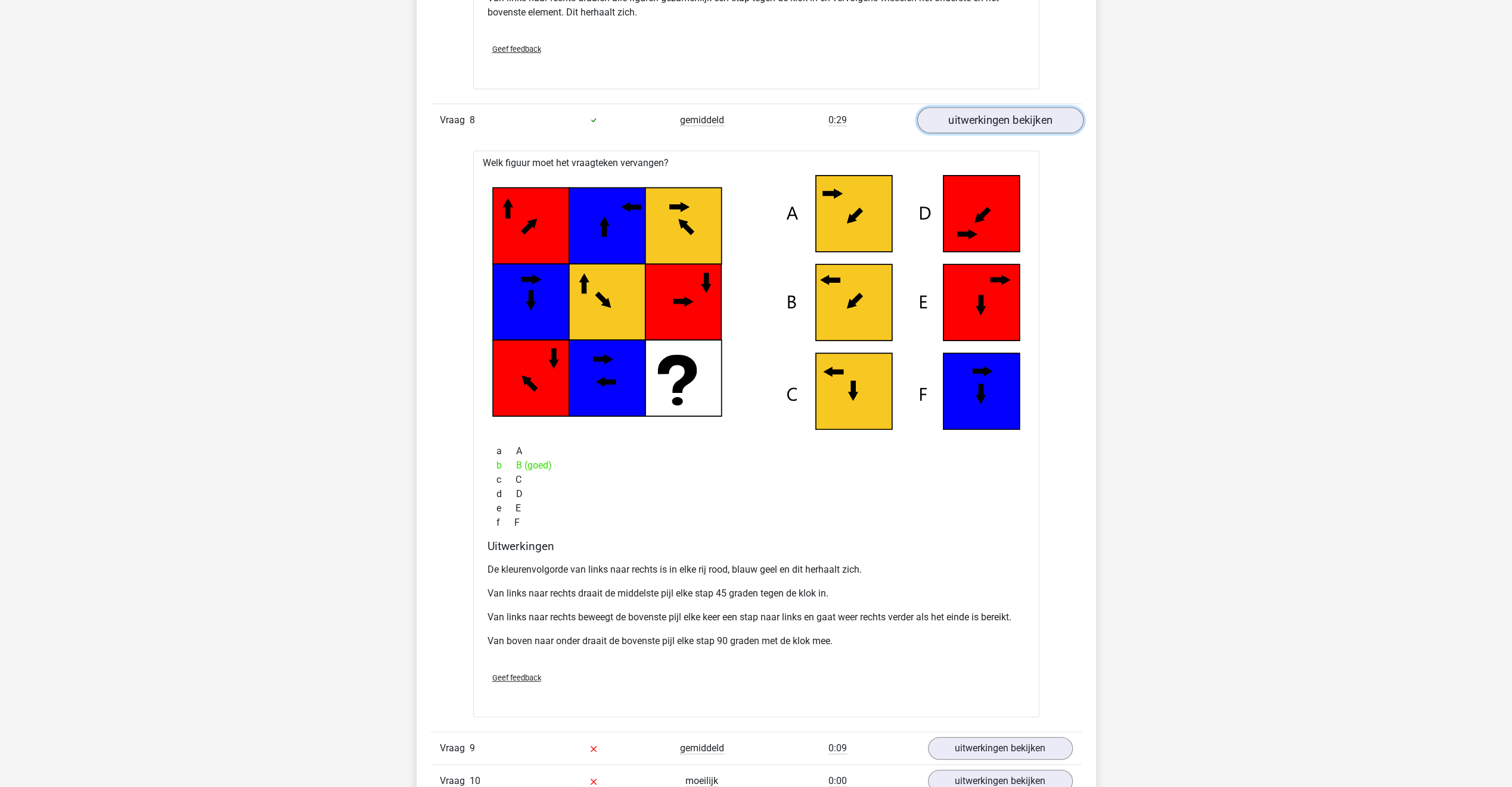
scroll to position [4764, 0]
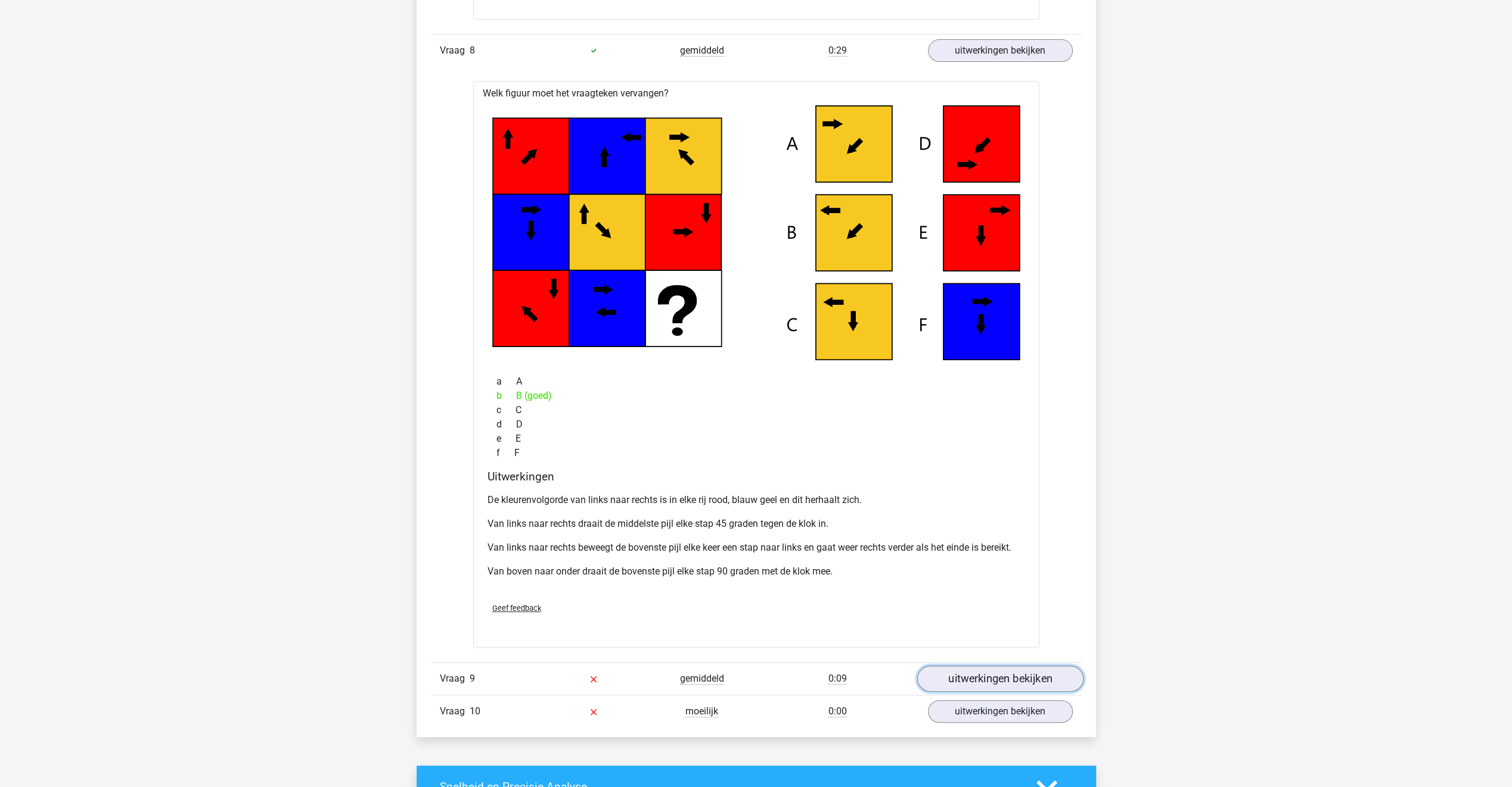
click at [944, 668] on link "uitwerkingen bekijken" at bounding box center [999, 678] width 166 height 26
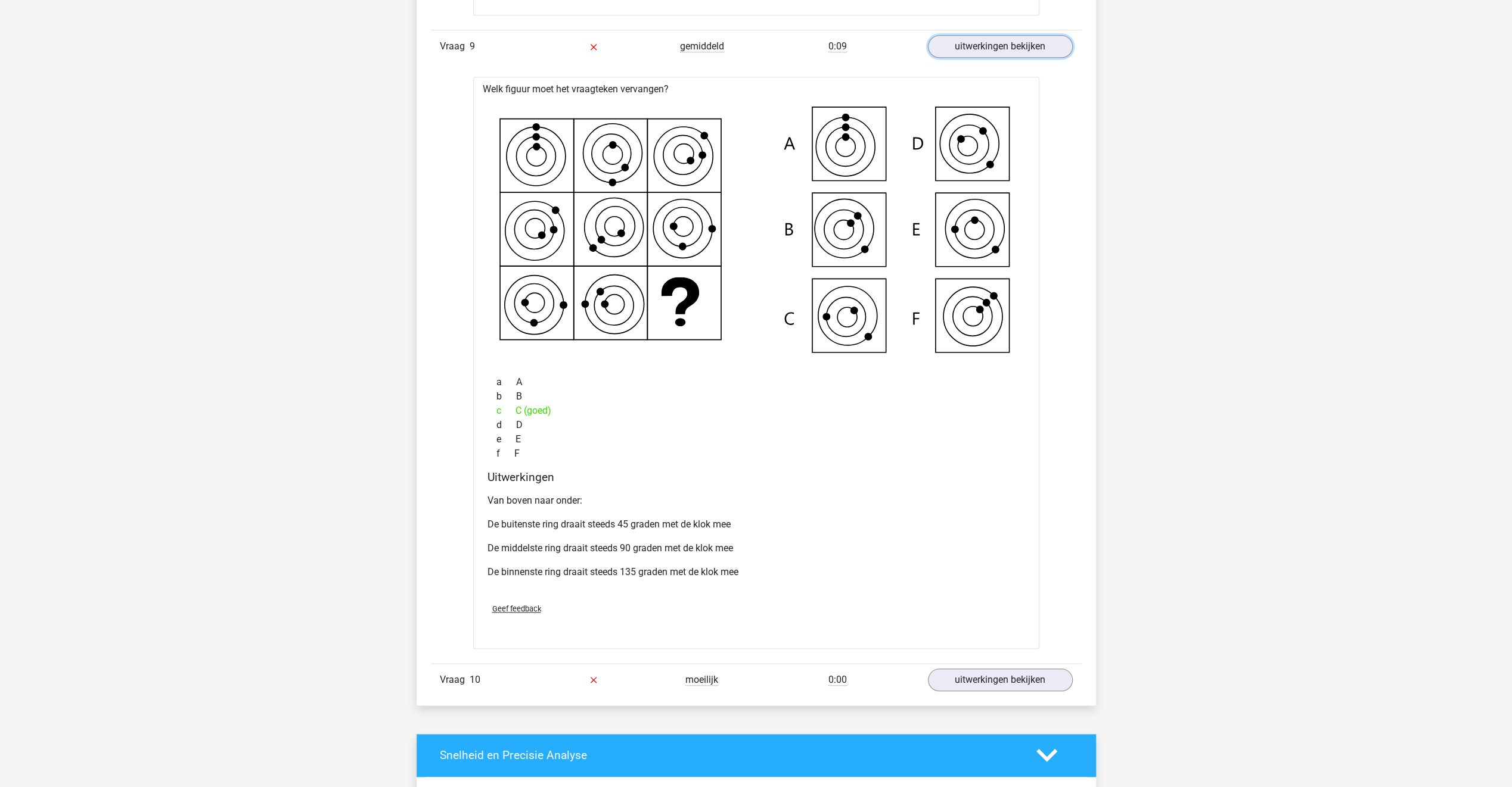
scroll to position [5419, 0]
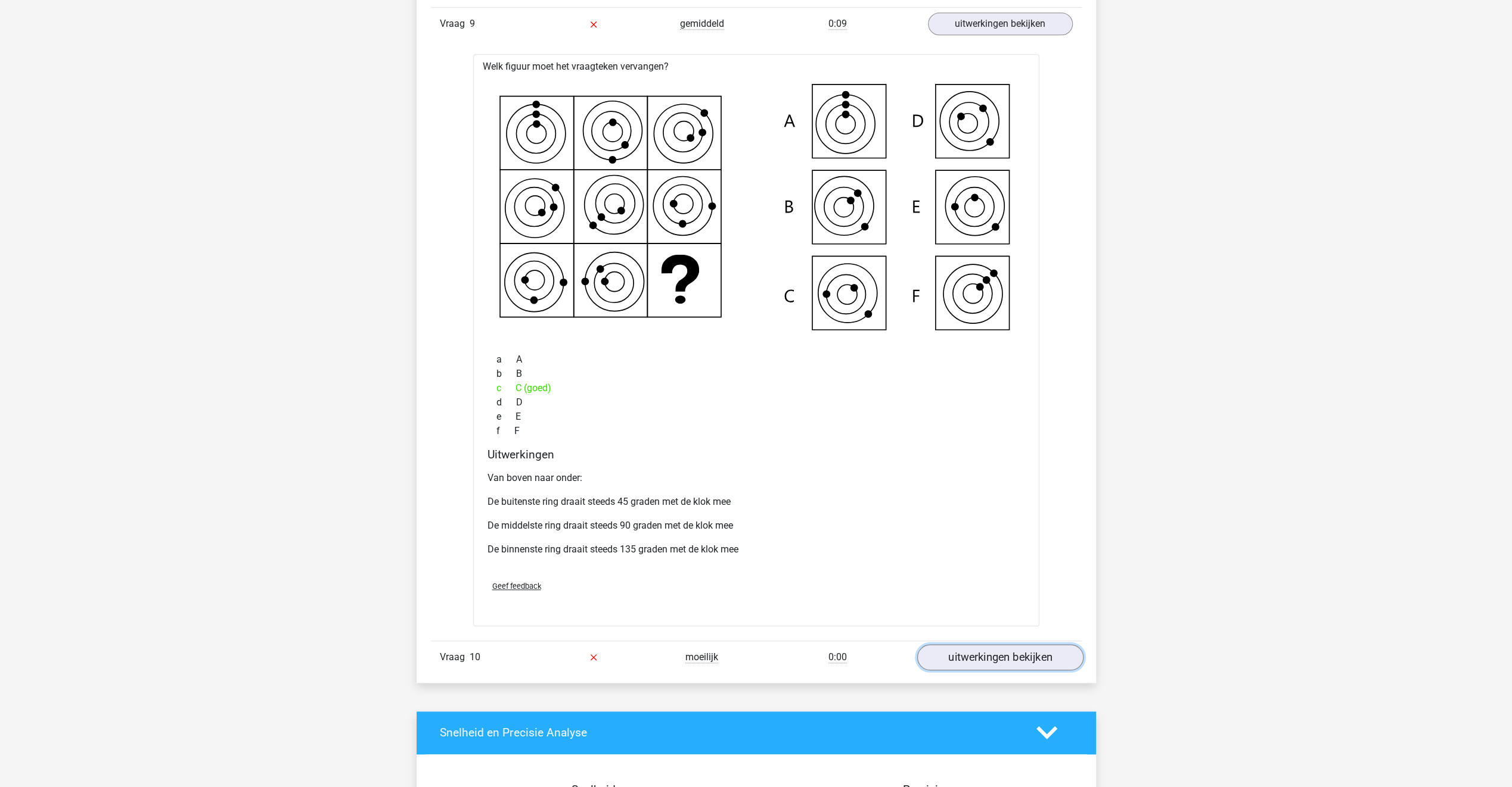
click at [935, 651] on link "uitwerkingen bekijken" at bounding box center [999, 658] width 166 height 26
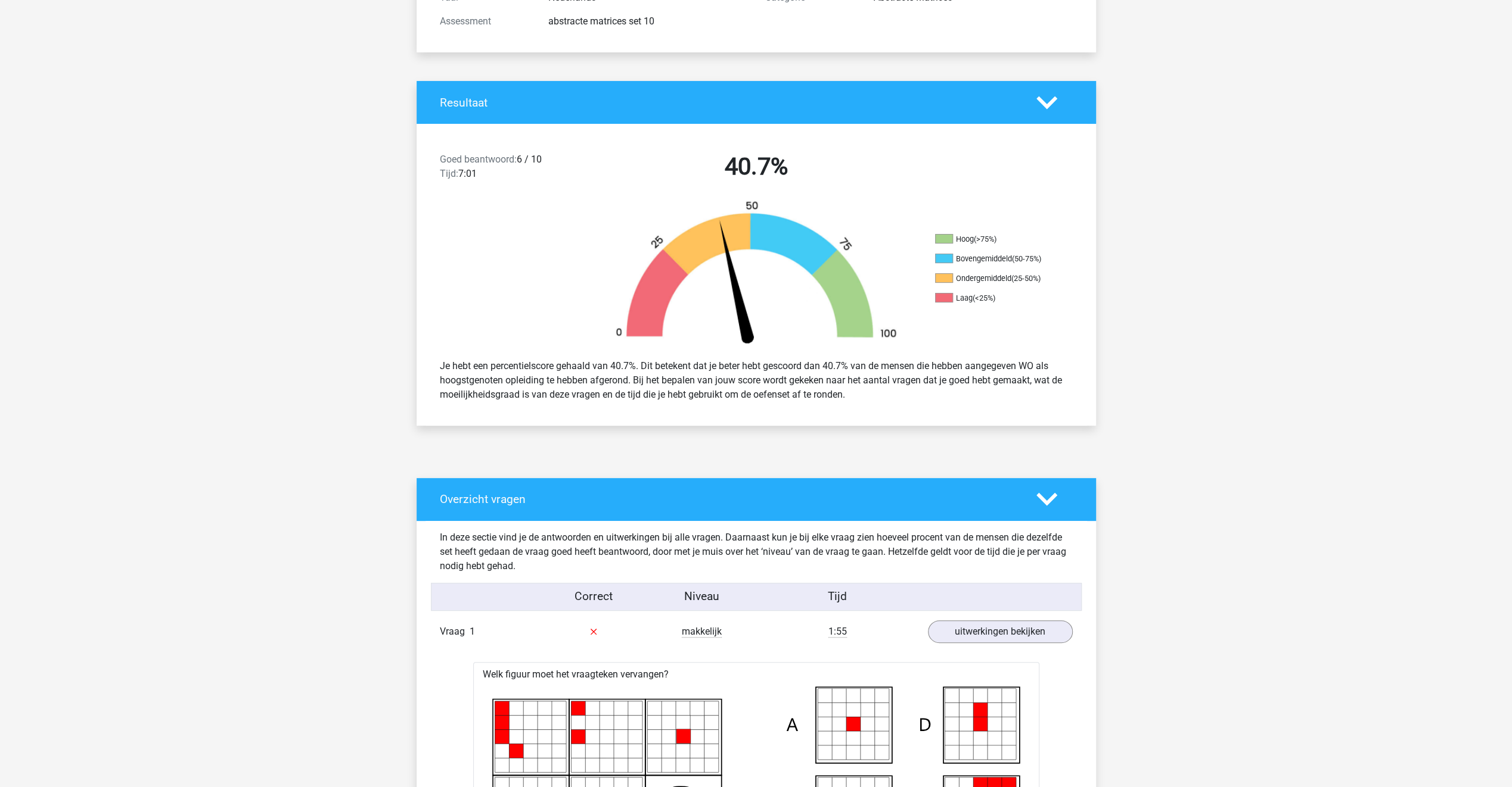
scroll to position [0, 0]
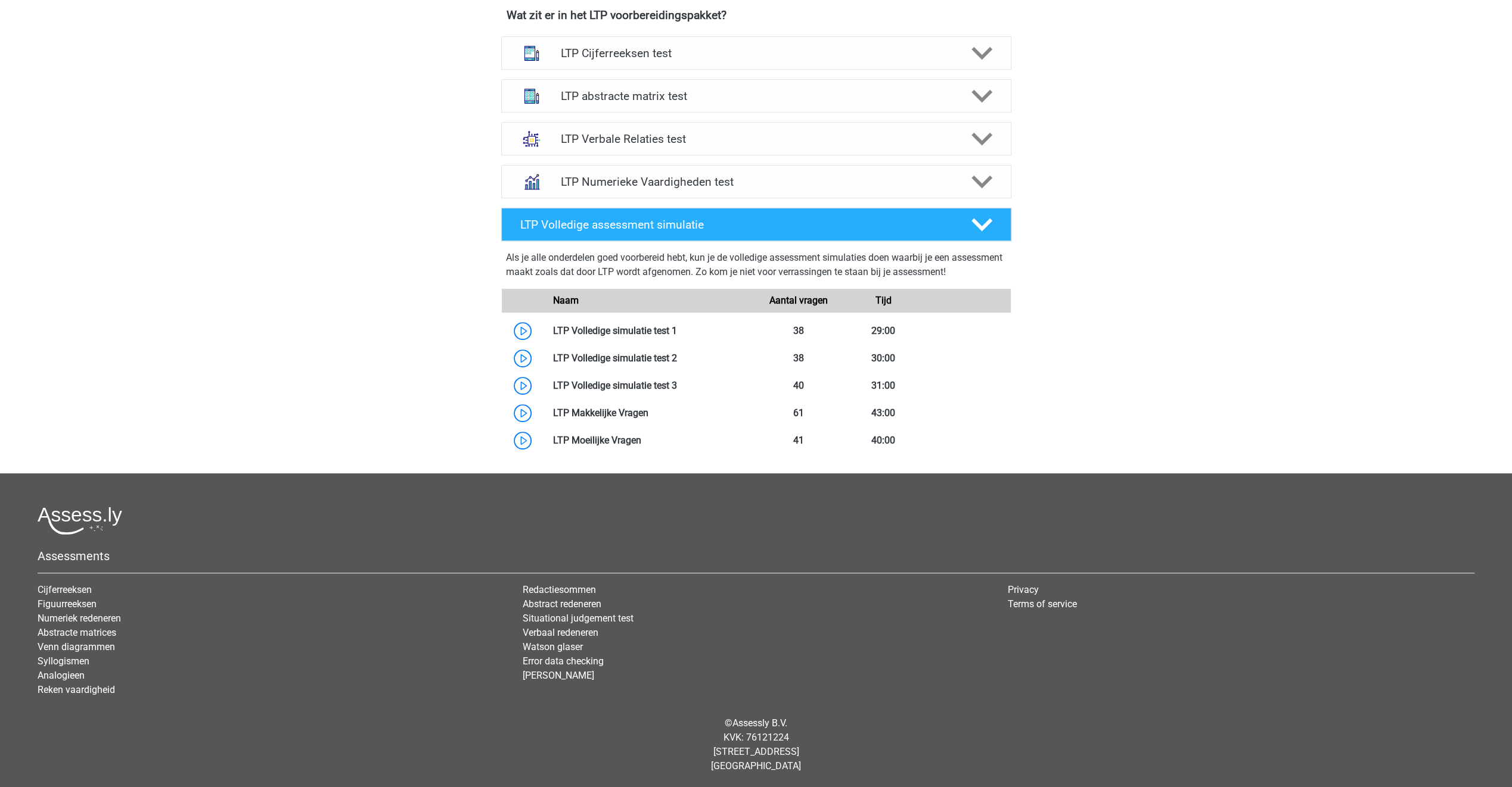
scroll to position [293, 0]
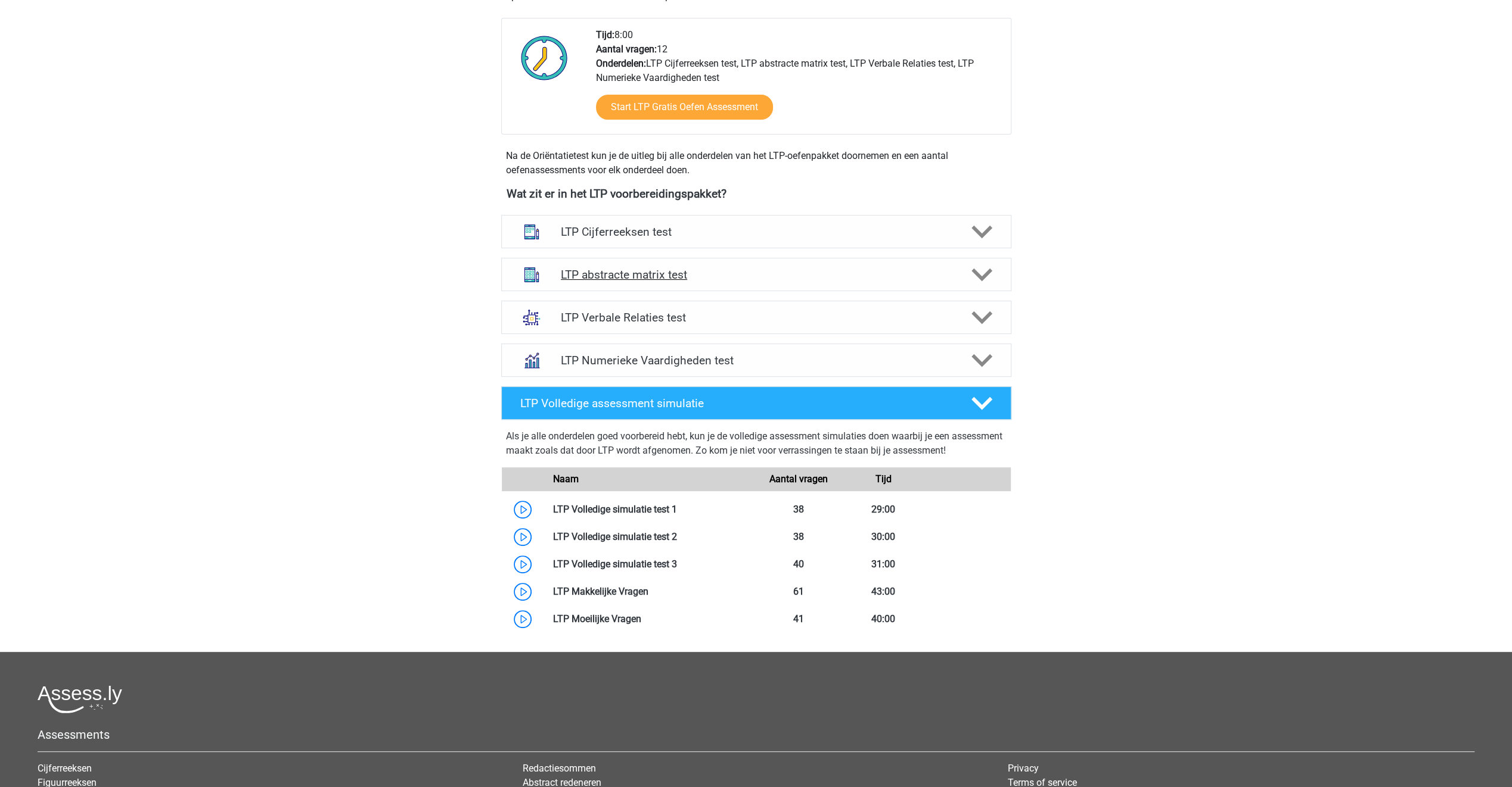
click at [675, 274] on h4 "LTP abstracte matrix test" at bounding box center [756, 274] width 391 height 14
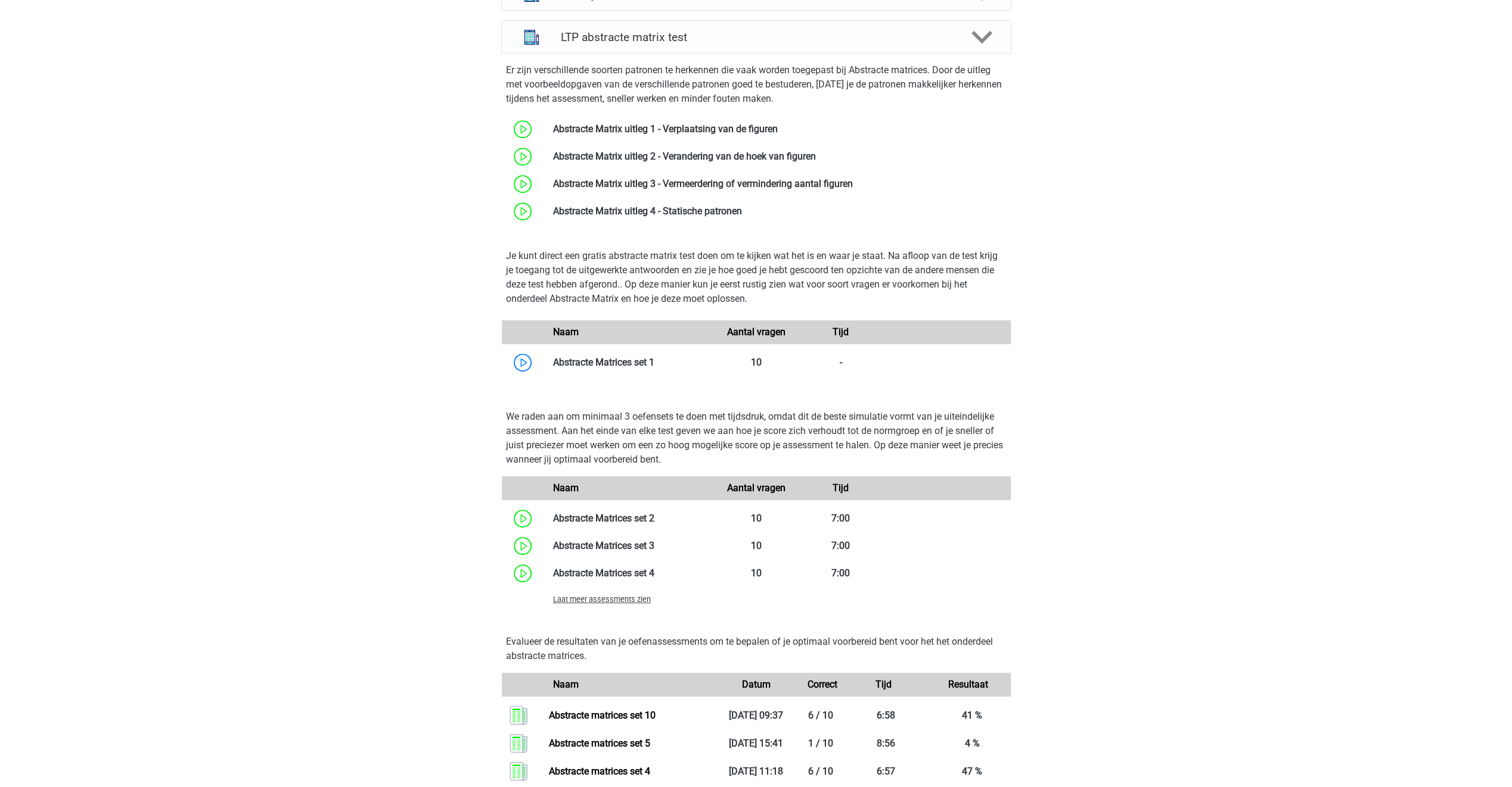
scroll to position [531, 0]
click at [635, 595] on span "Laat meer assessments zien" at bounding box center [601, 599] width 98 height 9
